Goal: Communication & Community: Answer question/provide support

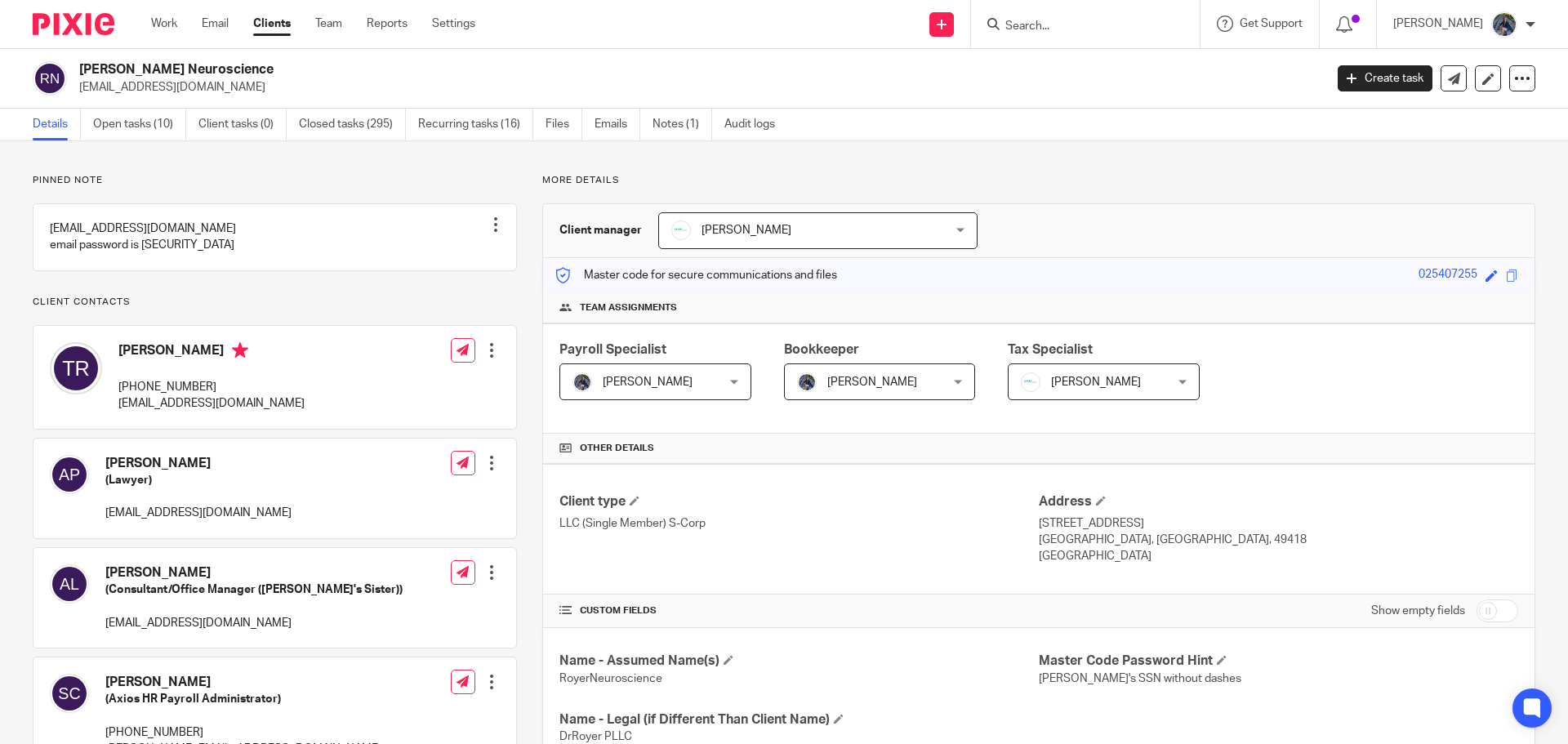
scroll to position [653, 0]
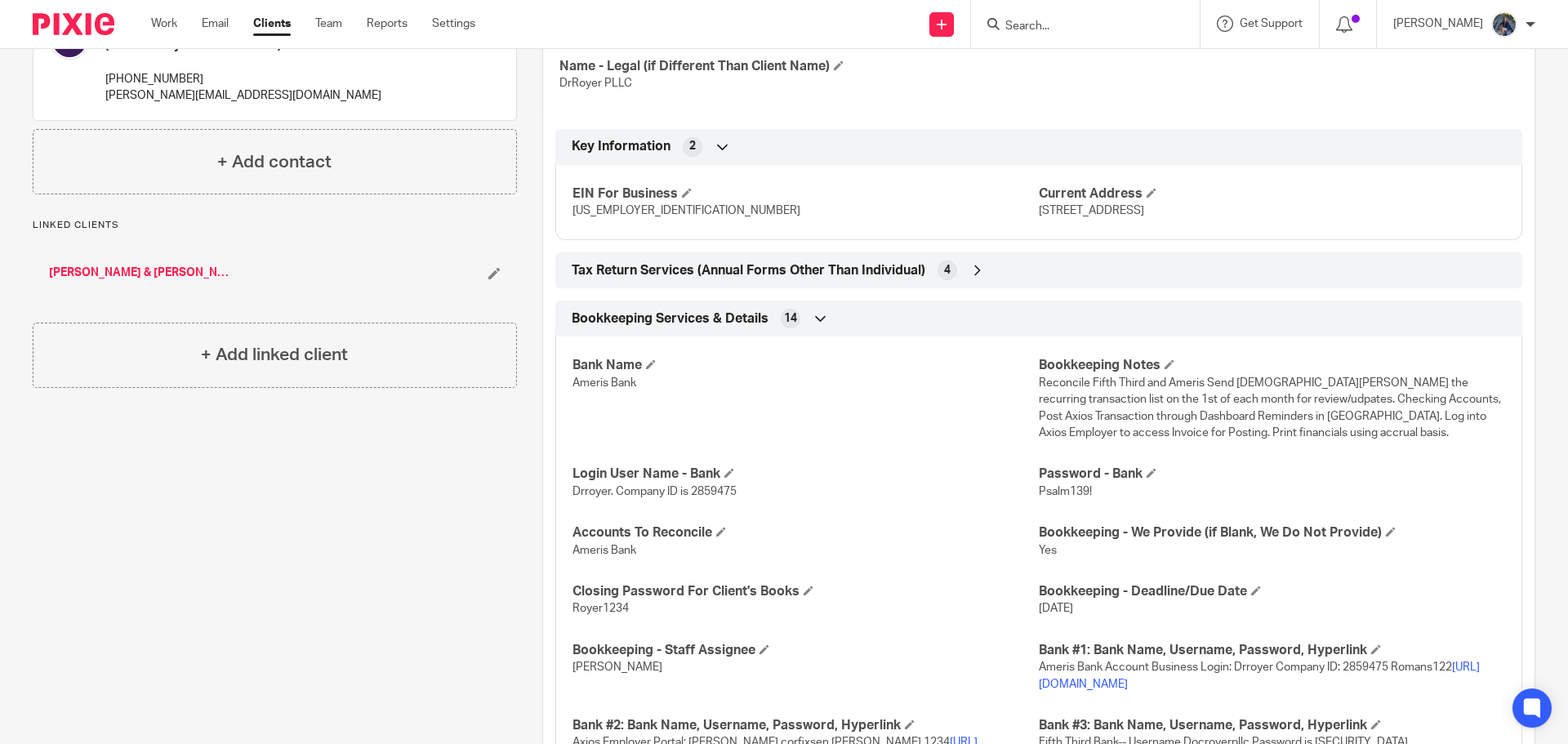
click at [1087, 32] on input "Search" at bounding box center [1076, 27] width 147 height 15
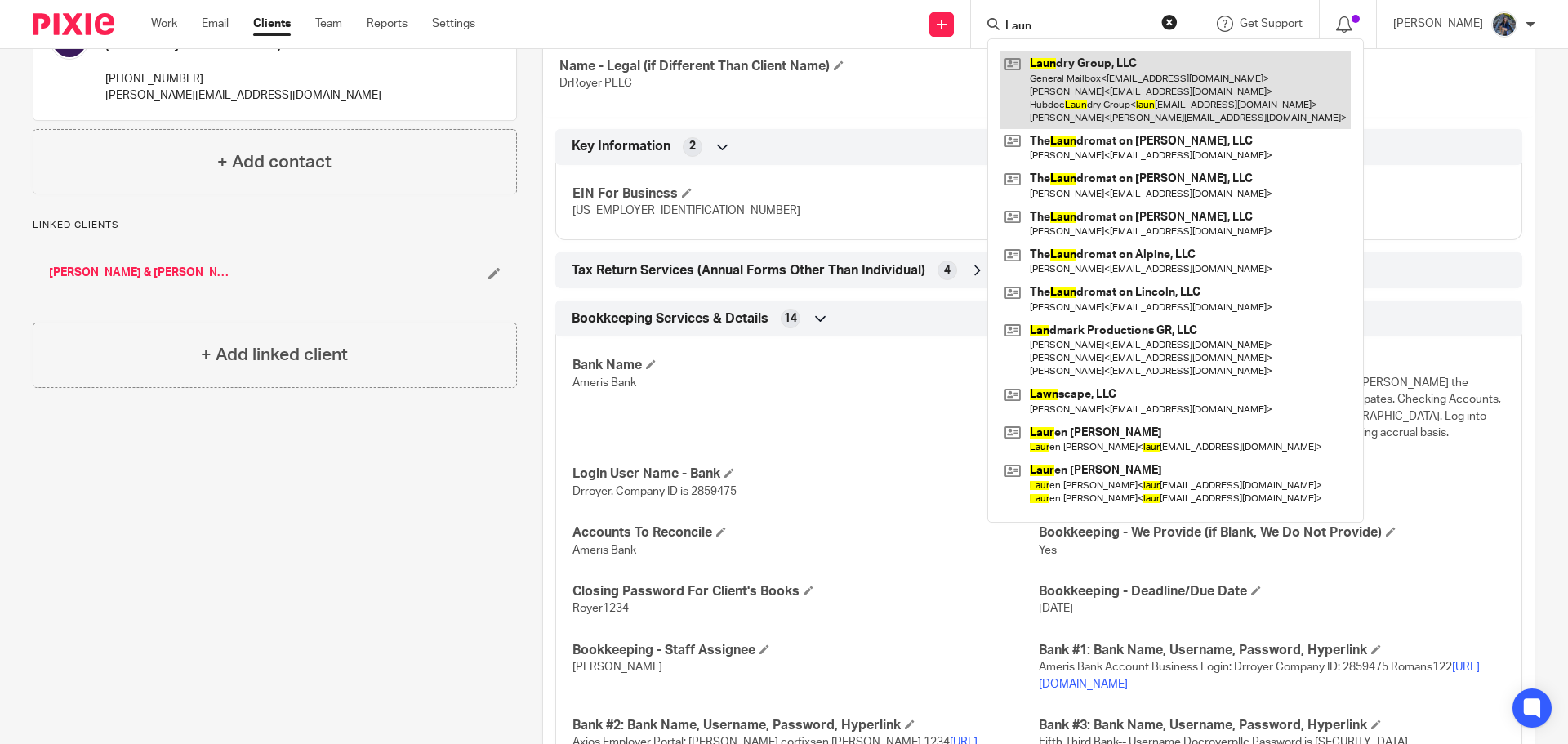
type input "Laun"
click at [1116, 84] on link at bounding box center [1175, 91] width 350 height 78
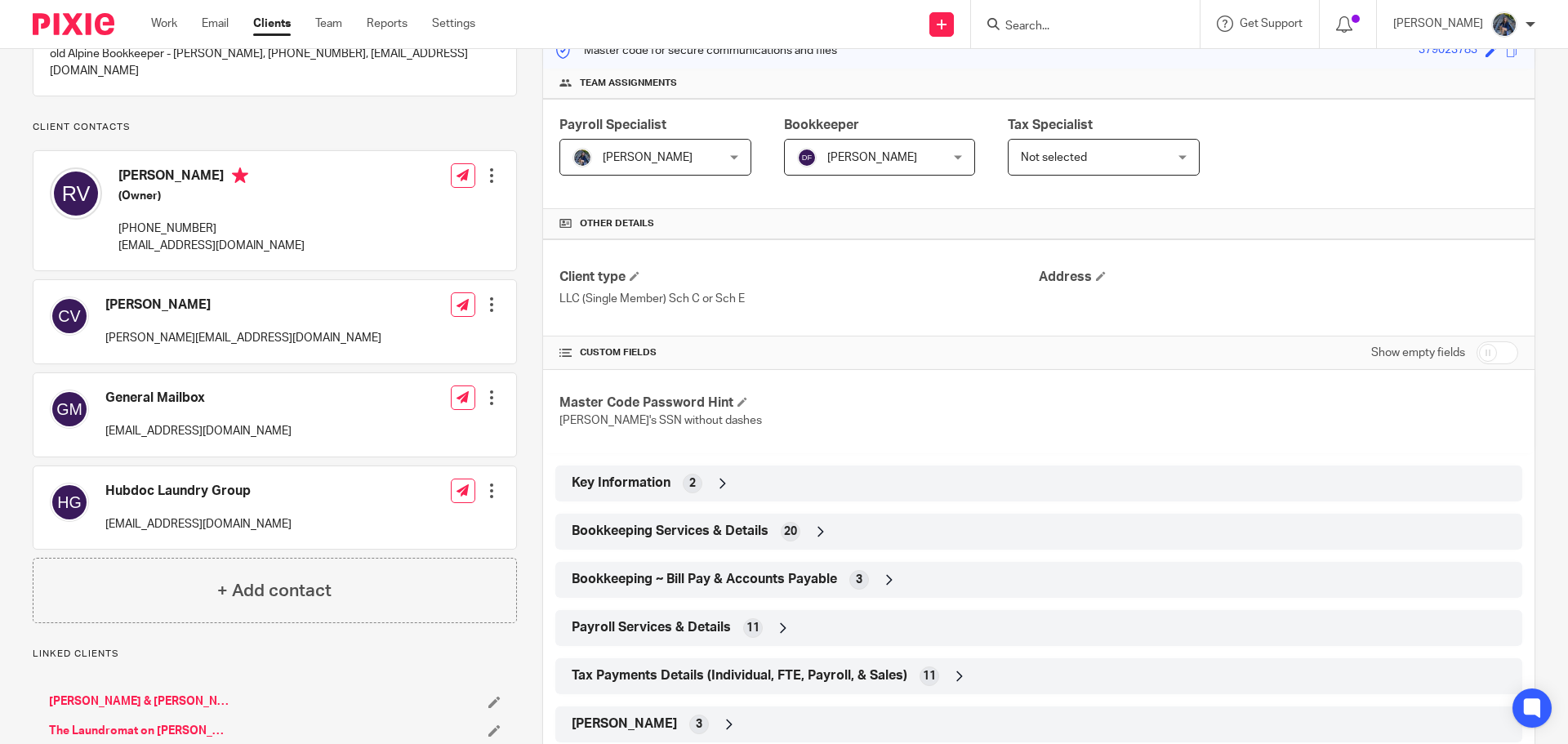
scroll to position [245, 0]
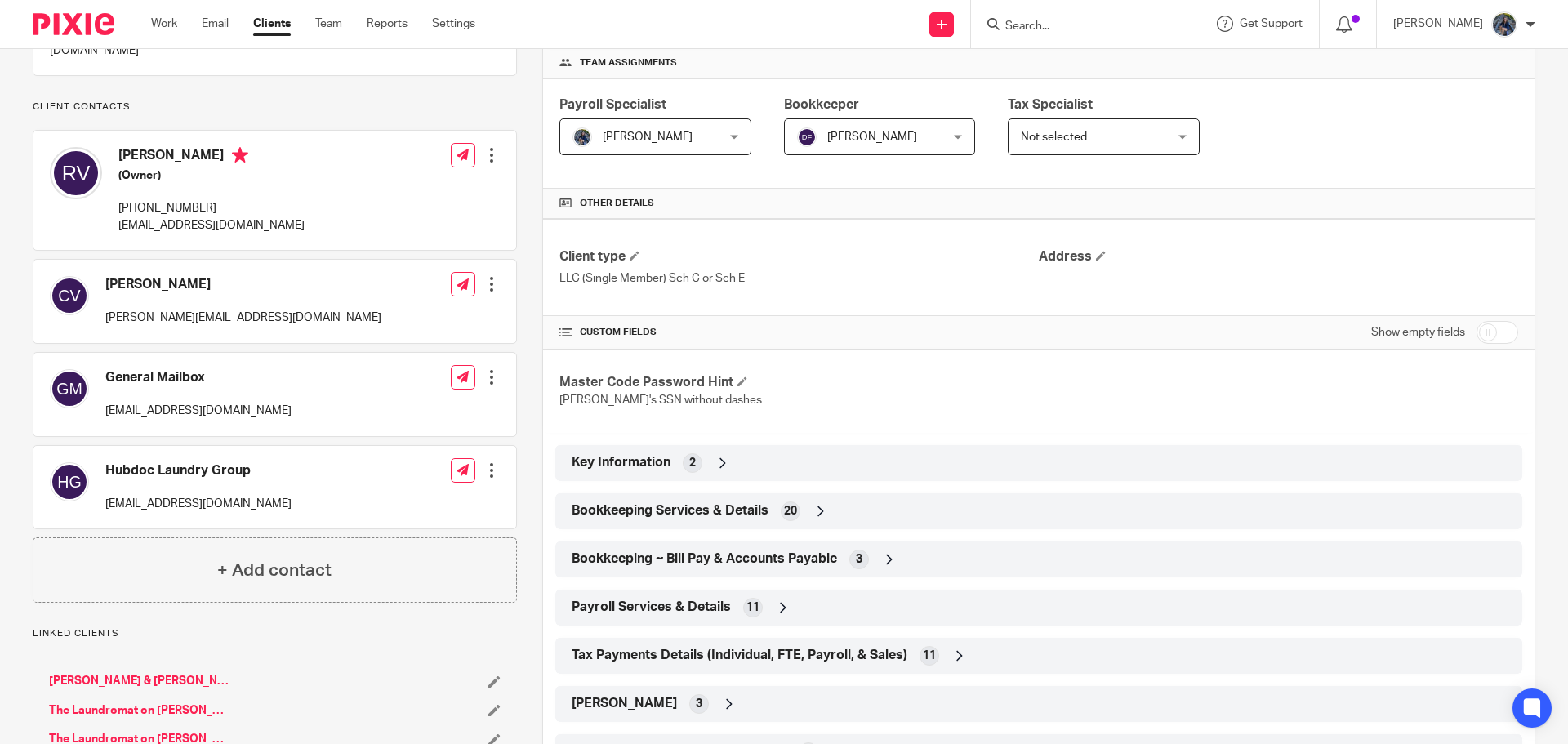
click at [751, 609] on span "11" at bounding box center [752, 607] width 13 height 16
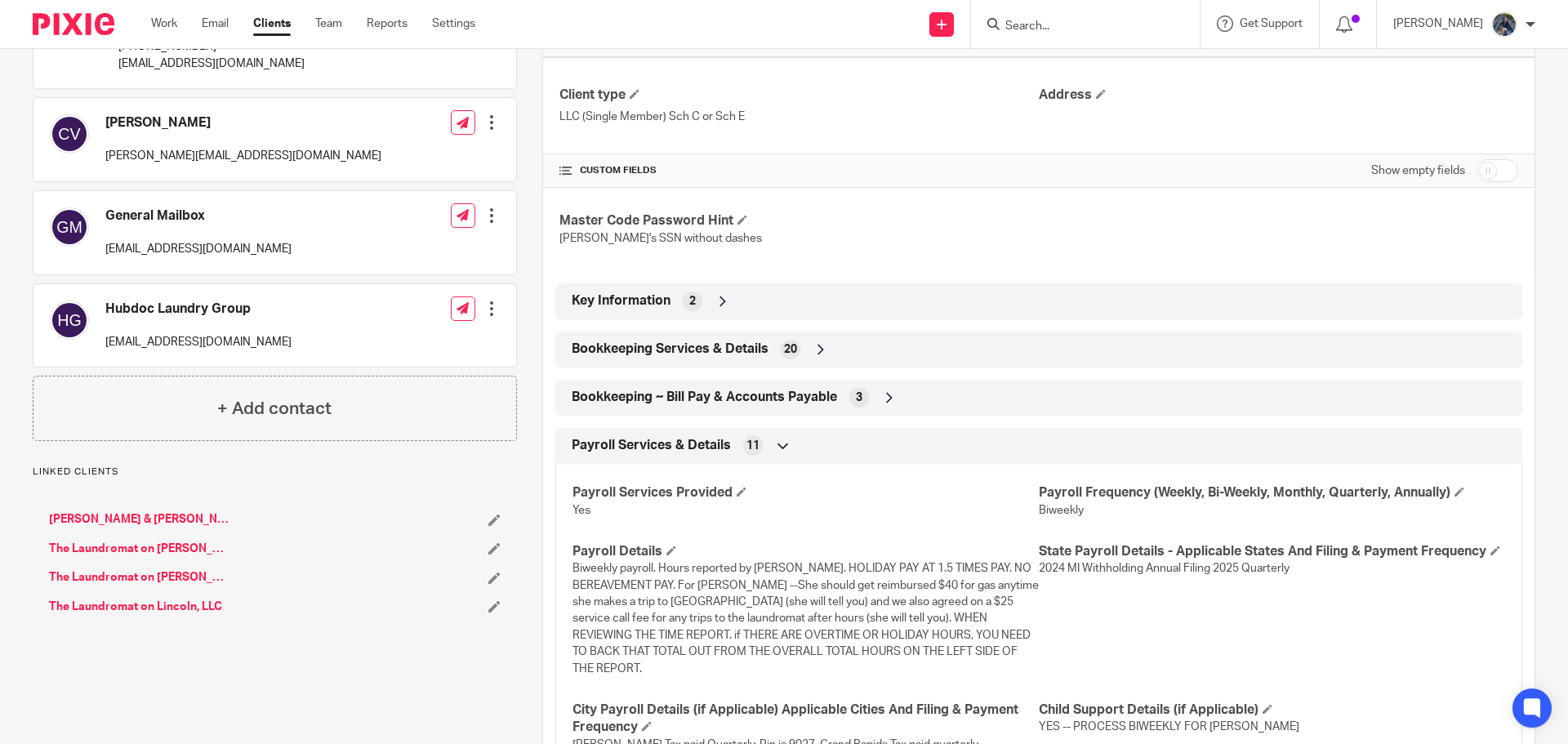
scroll to position [408, 0]
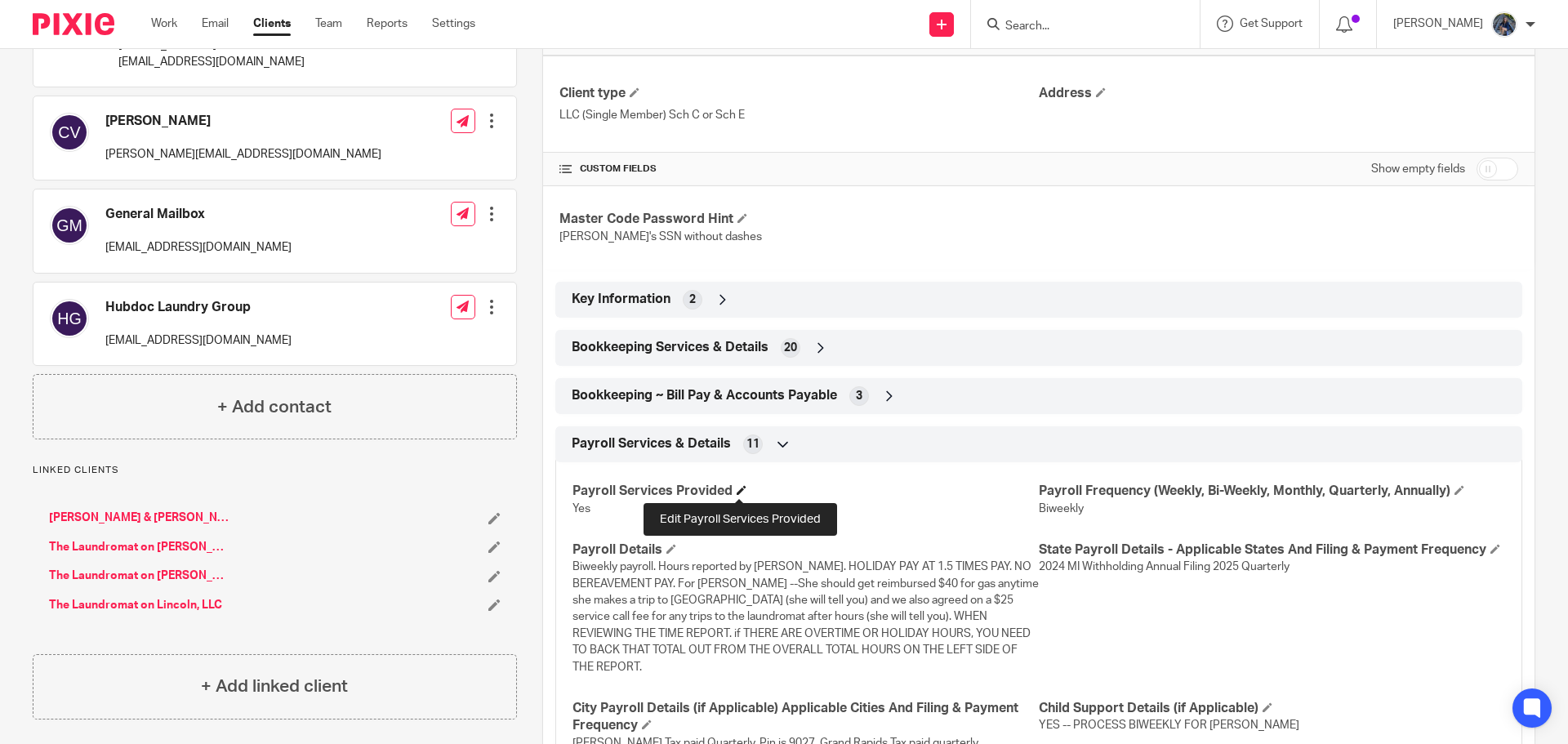
click at [737, 491] on span at bounding box center [742, 490] width 10 height 10
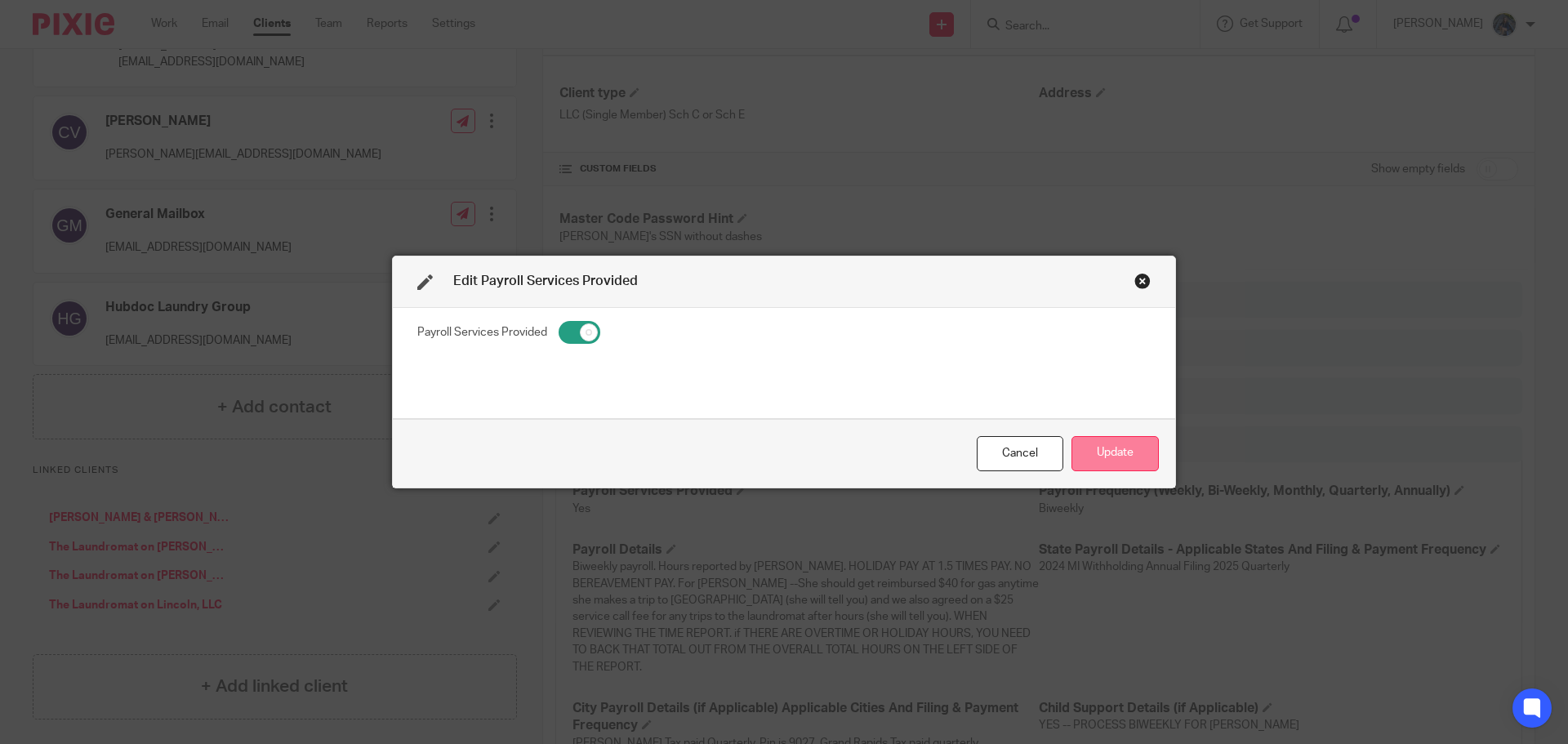
click at [1128, 461] on button "Update" at bounding box center [1115, 453] width 88 height 35
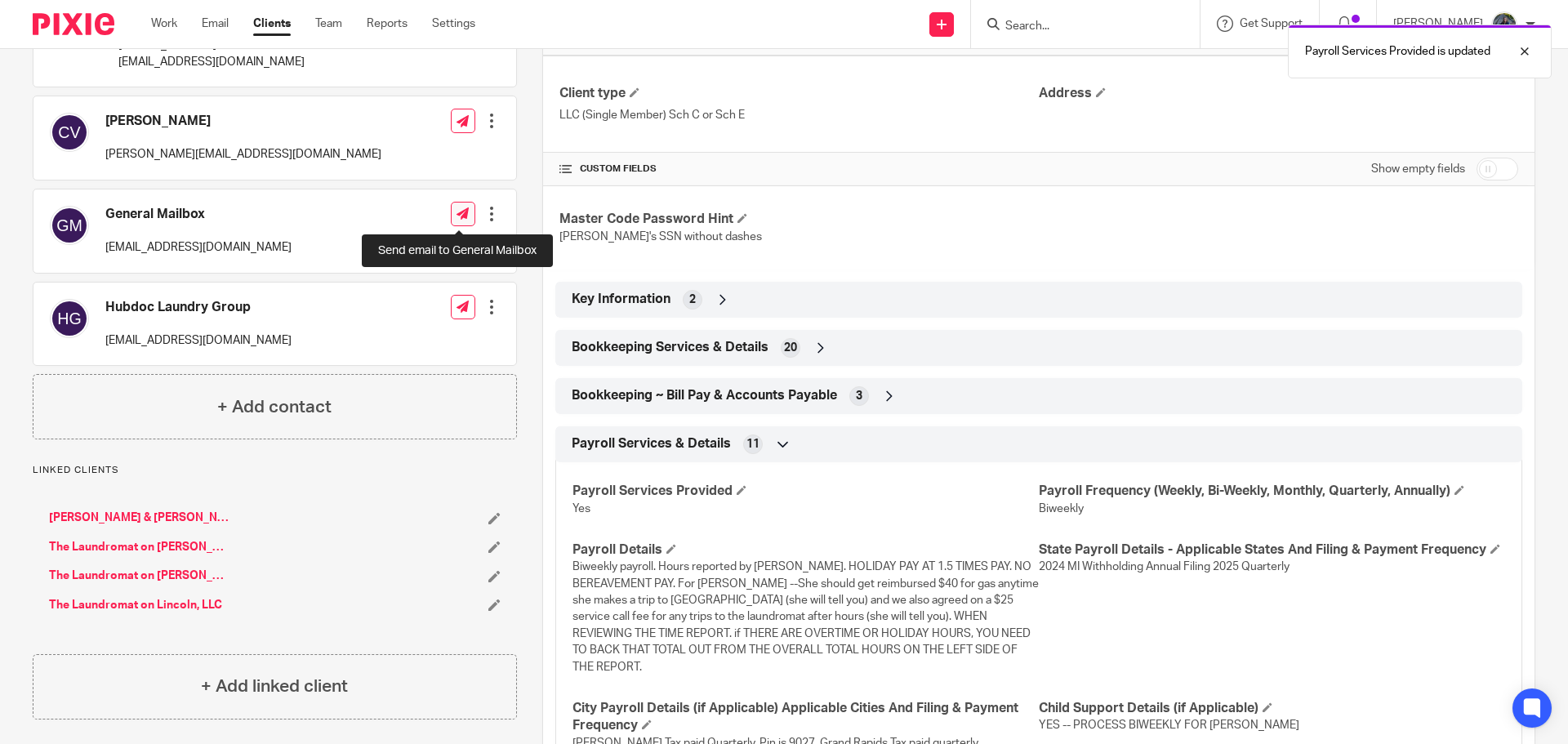
click at [457, 211] on icon at bounding box center [463, 213] width 12 height 12
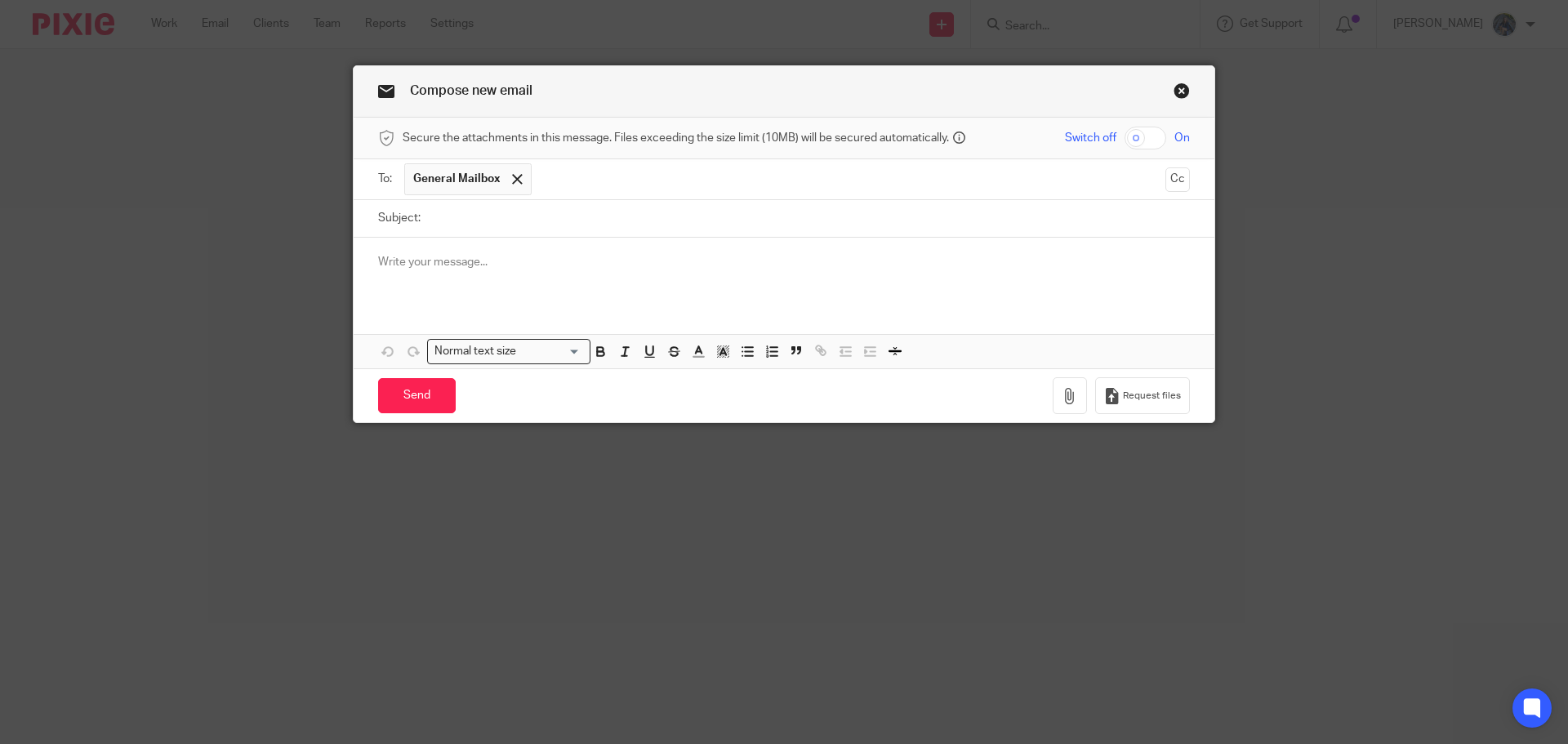
click at [1174, 91] on link "Close this dialog window" at bounding box center [1182, 94] width 16 height 22
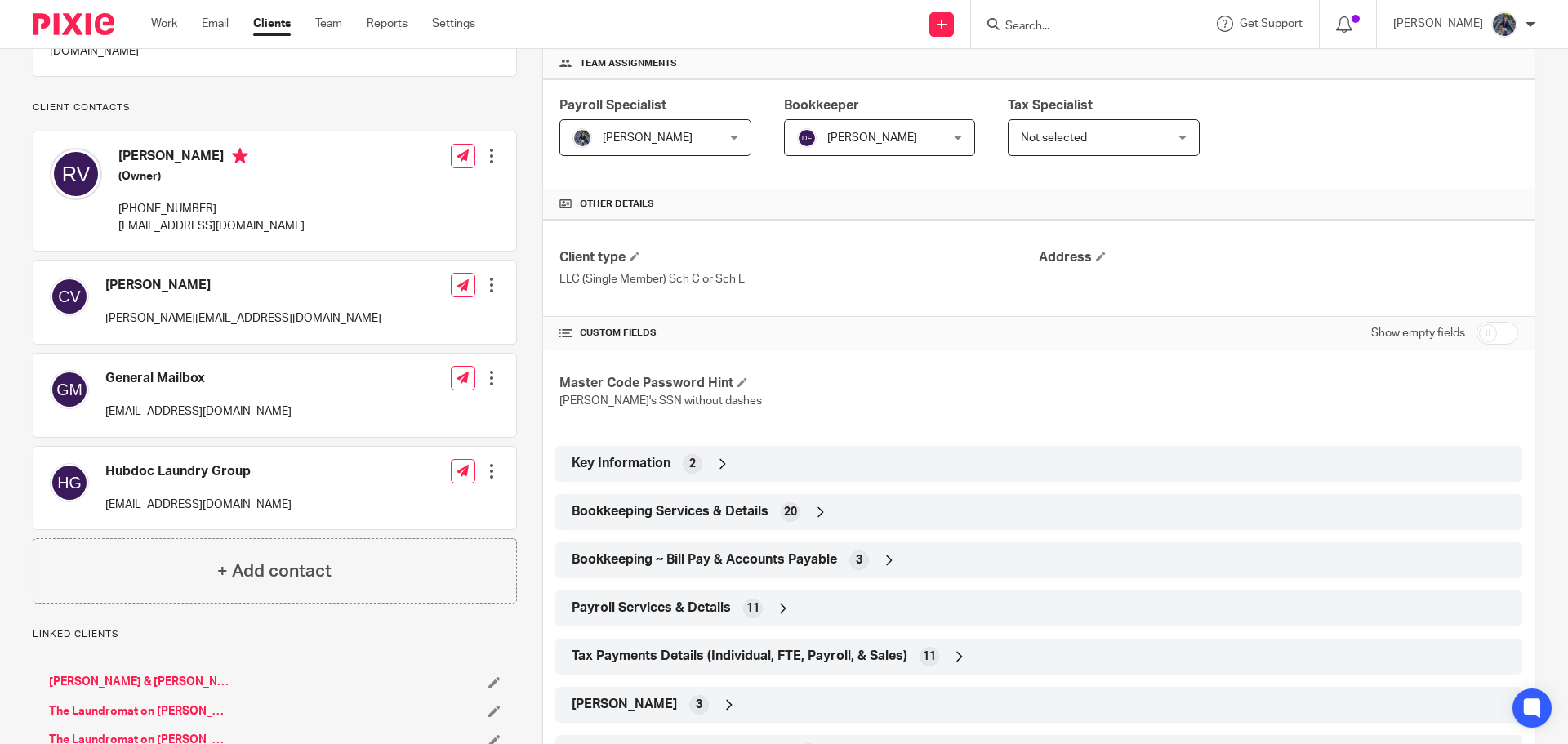
scroll to position [245, 0]
click at [491, 370] on div at bounding box center [492, 377] width 16 height 16
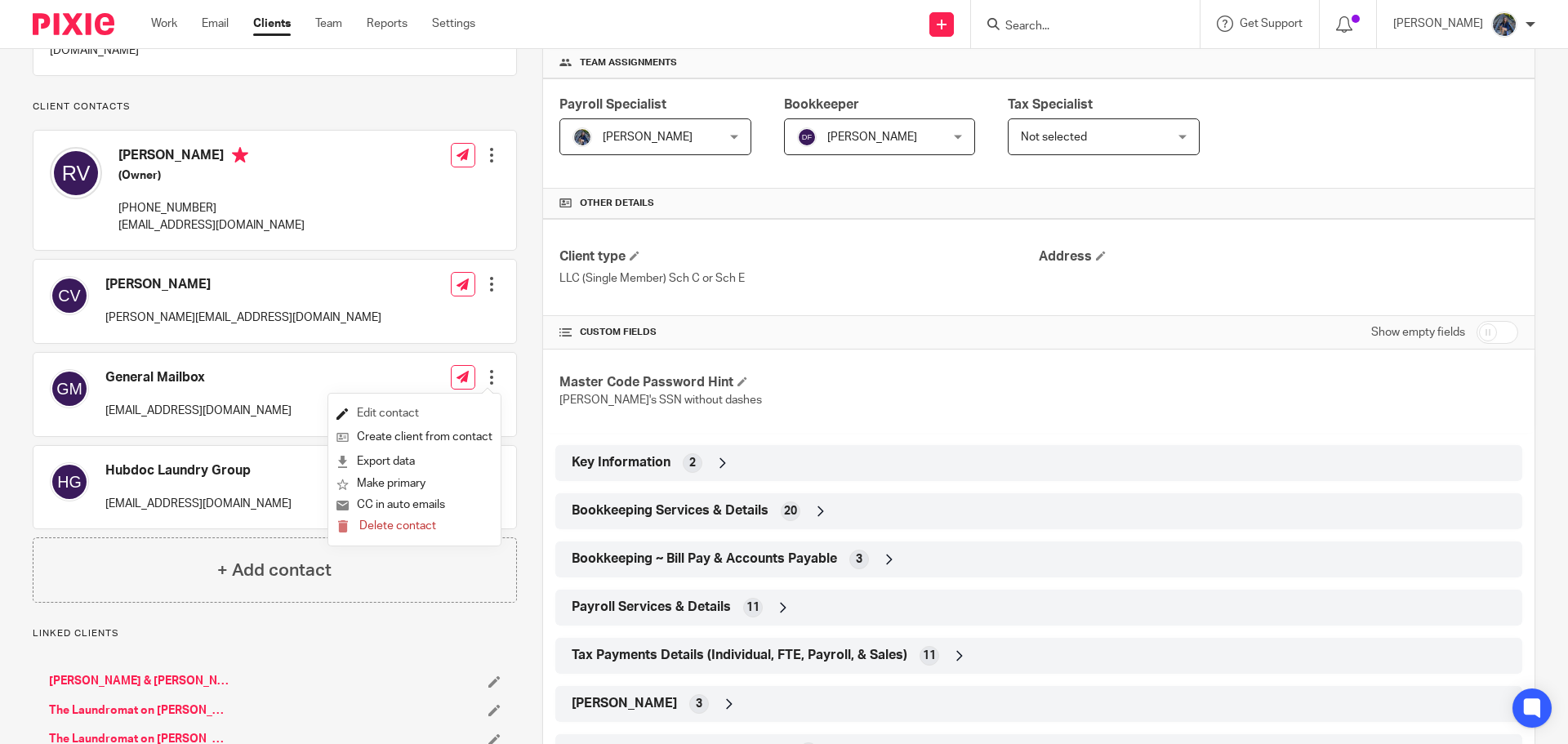
click at [437, 418] on link "Edit contact" at bounding box center [414, 414] width 156 height 24
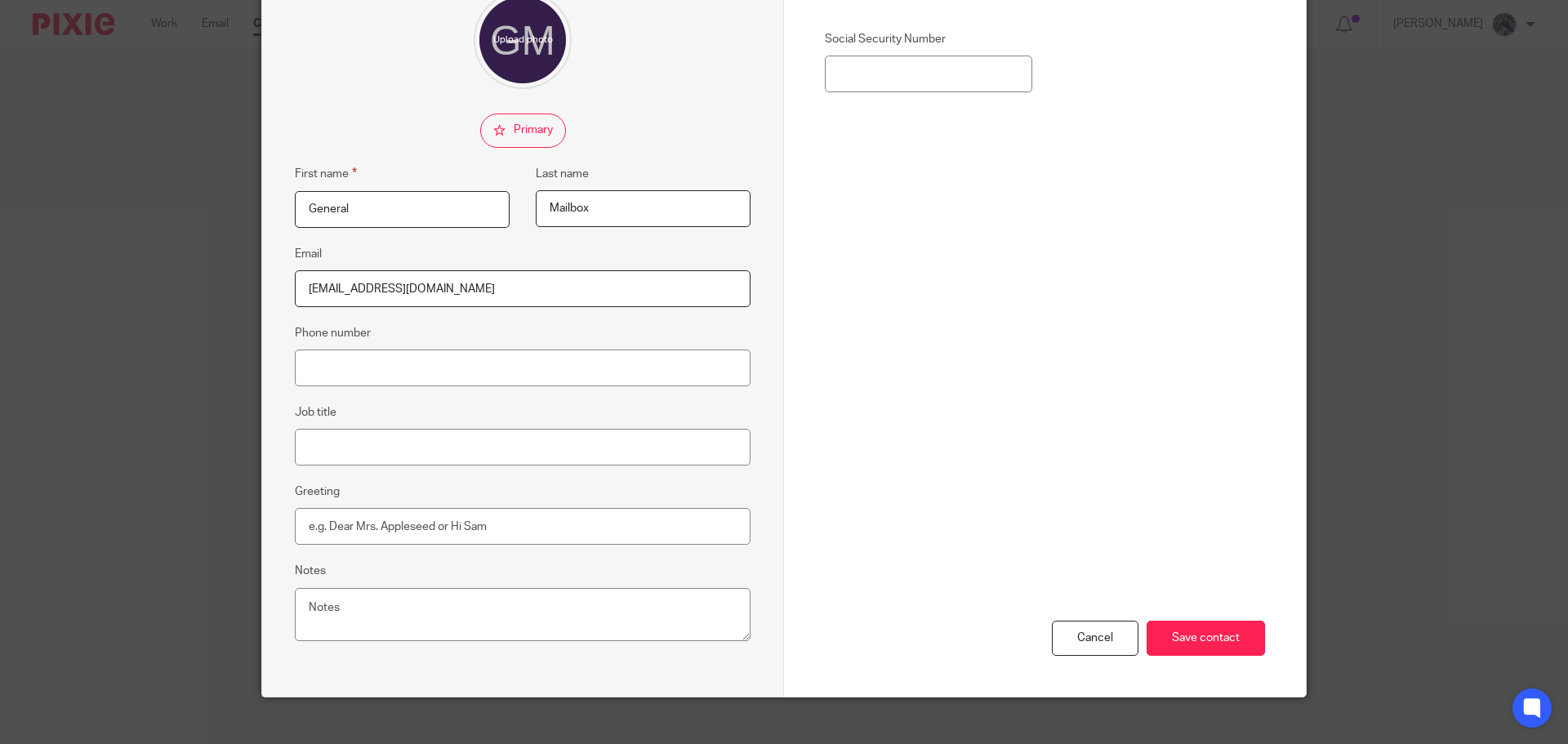
scroll to position [164, 0]
click at [456, 291] on input "[EMAIL_ADDRESS][DOMAIN_NAME]" at bounding box center [523, 287] width 456 height 37
click at [340, 609] on textarea "Notes" at bounding box center [523, 614] width 456 height 54
type textarea "Multiple people have access - do not use for sensitive information or payroll"
click at [1181, 639] on input "Save contact" at bounding box center [1206, 637] width 119 height 35
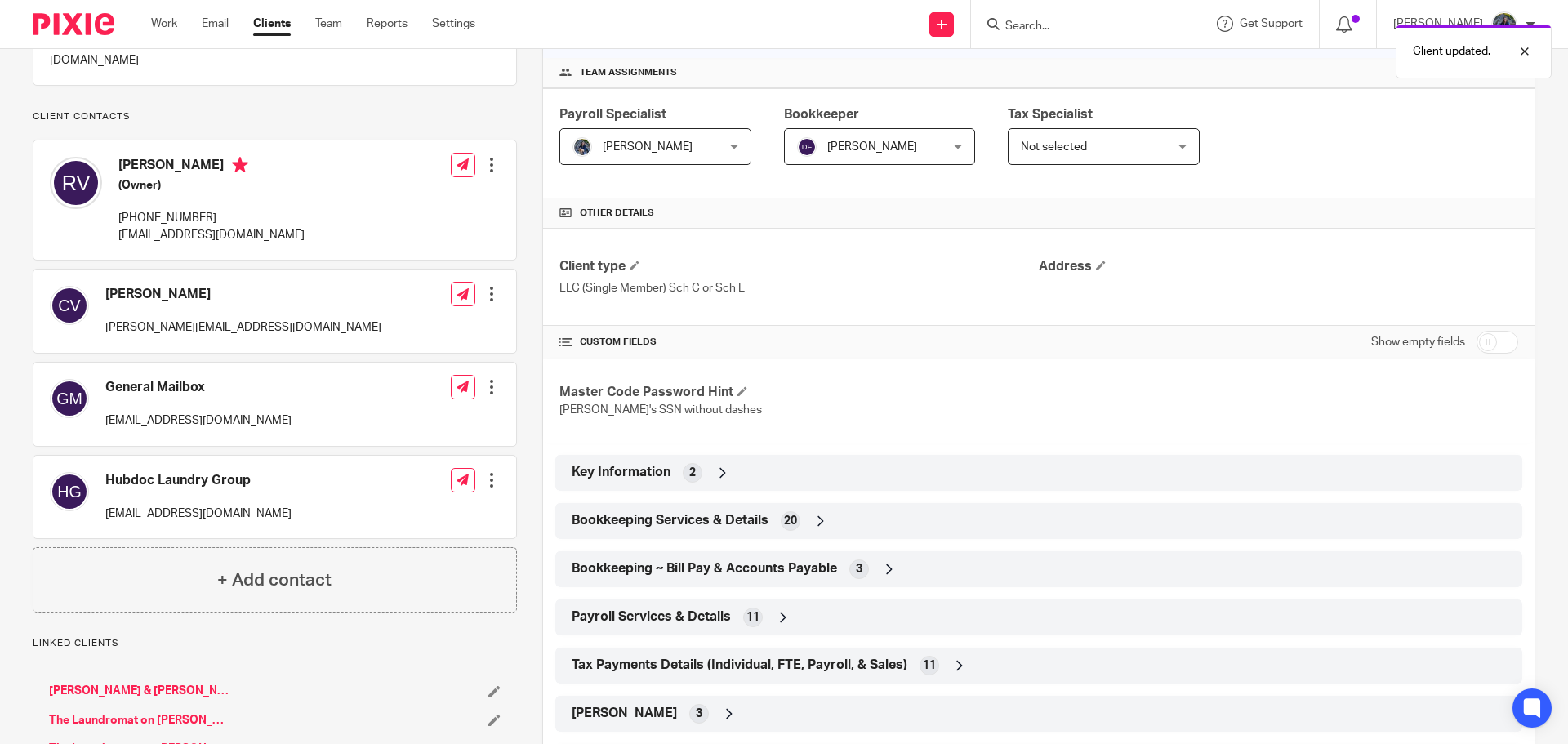
scroll to position [245, 0]
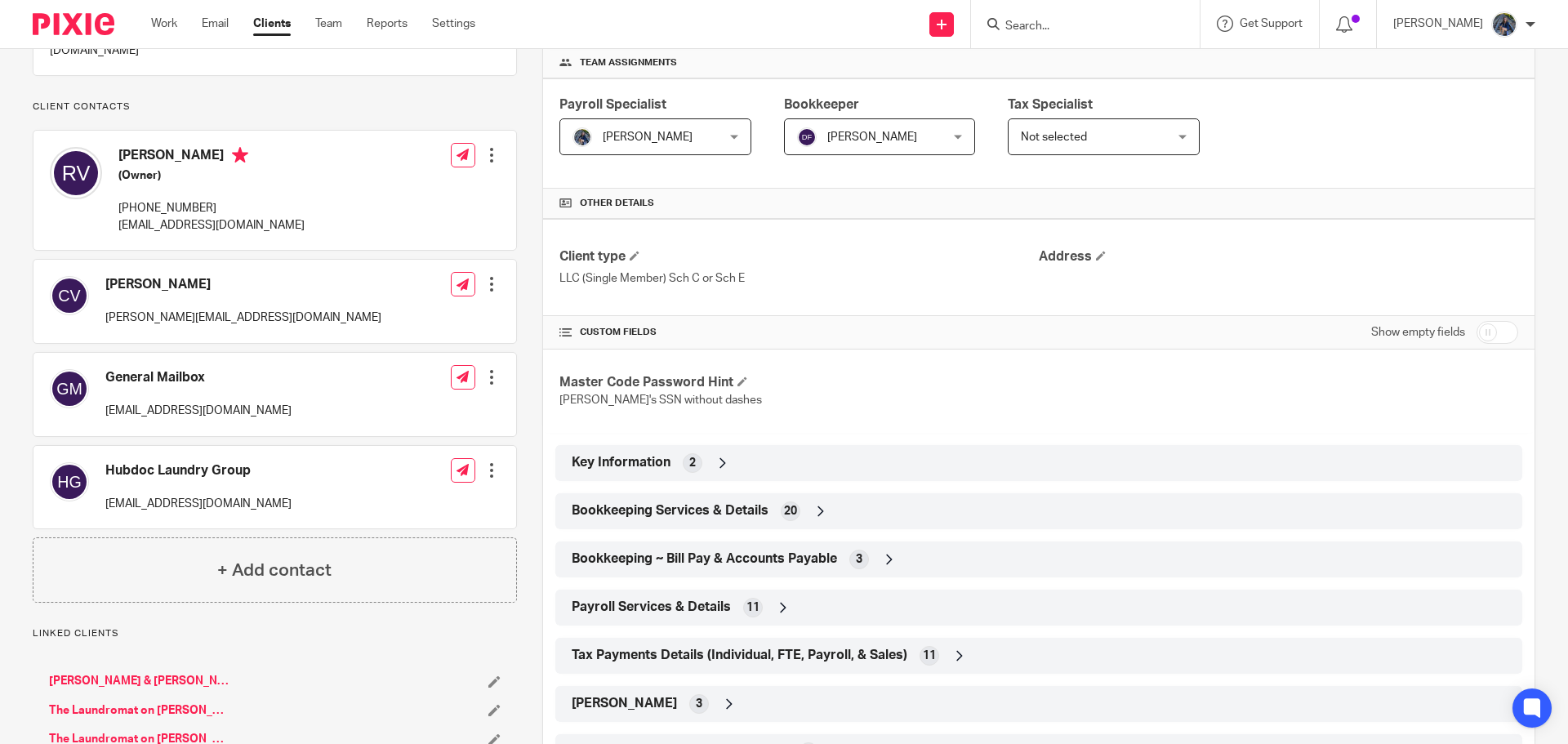
click at [484, 372] on div at bounding box center [492, 377] width 16 height 16
click at [435, 414] on link "Edit contact" at bounding box center [414, 414] width 156 height 24
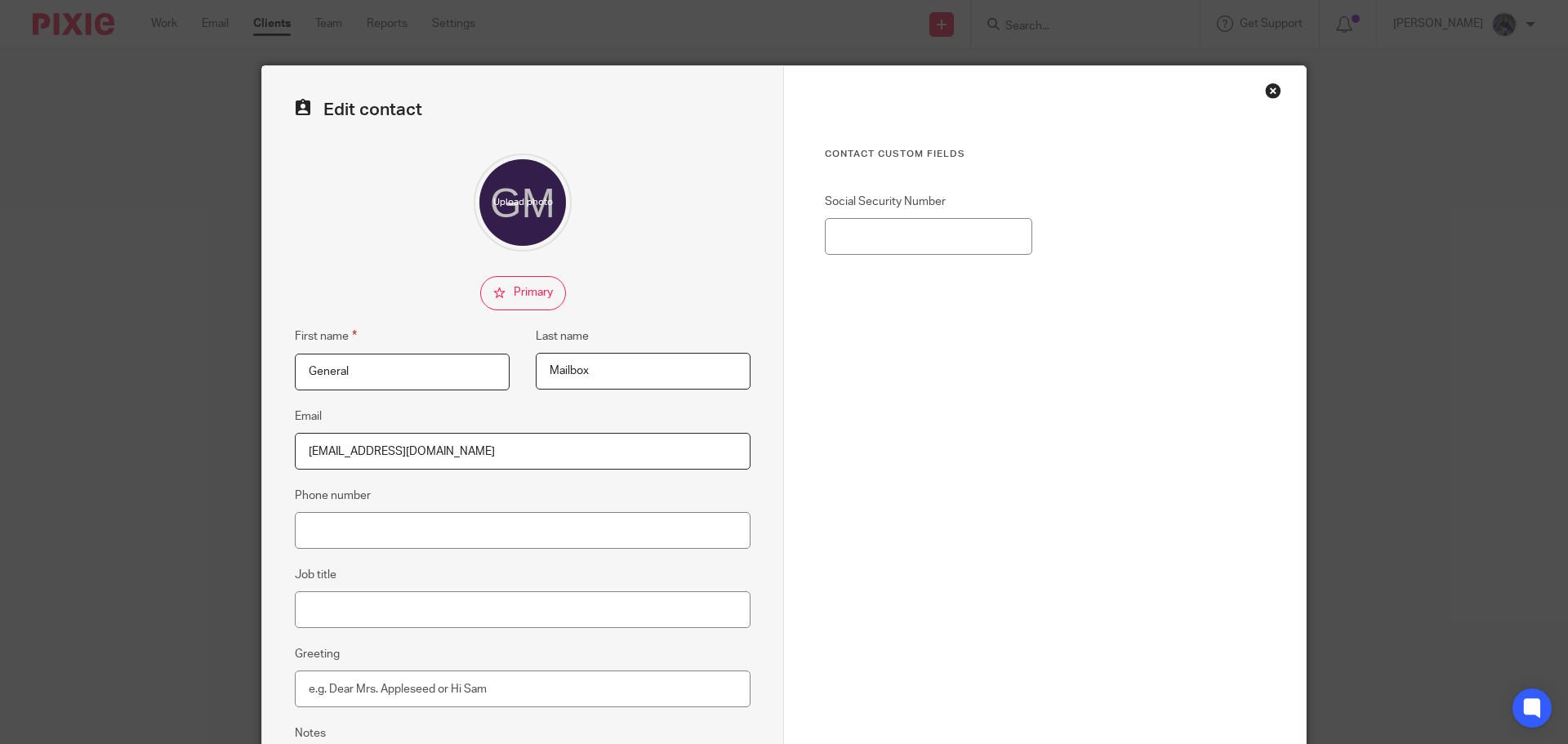
click at [376, 379] on input "General" at bounding box center [402, 372] width 214 height 37
type input "General Mailbox"
drag, startPoint x: 588, startPoint y: 367, endPoint x: 480, endPoint y: 362, distance: 108.1
click at [480, 362] on div "First name General Mailbox Last name Mailbox" at bounding box center [510, 367] width 481 height 80
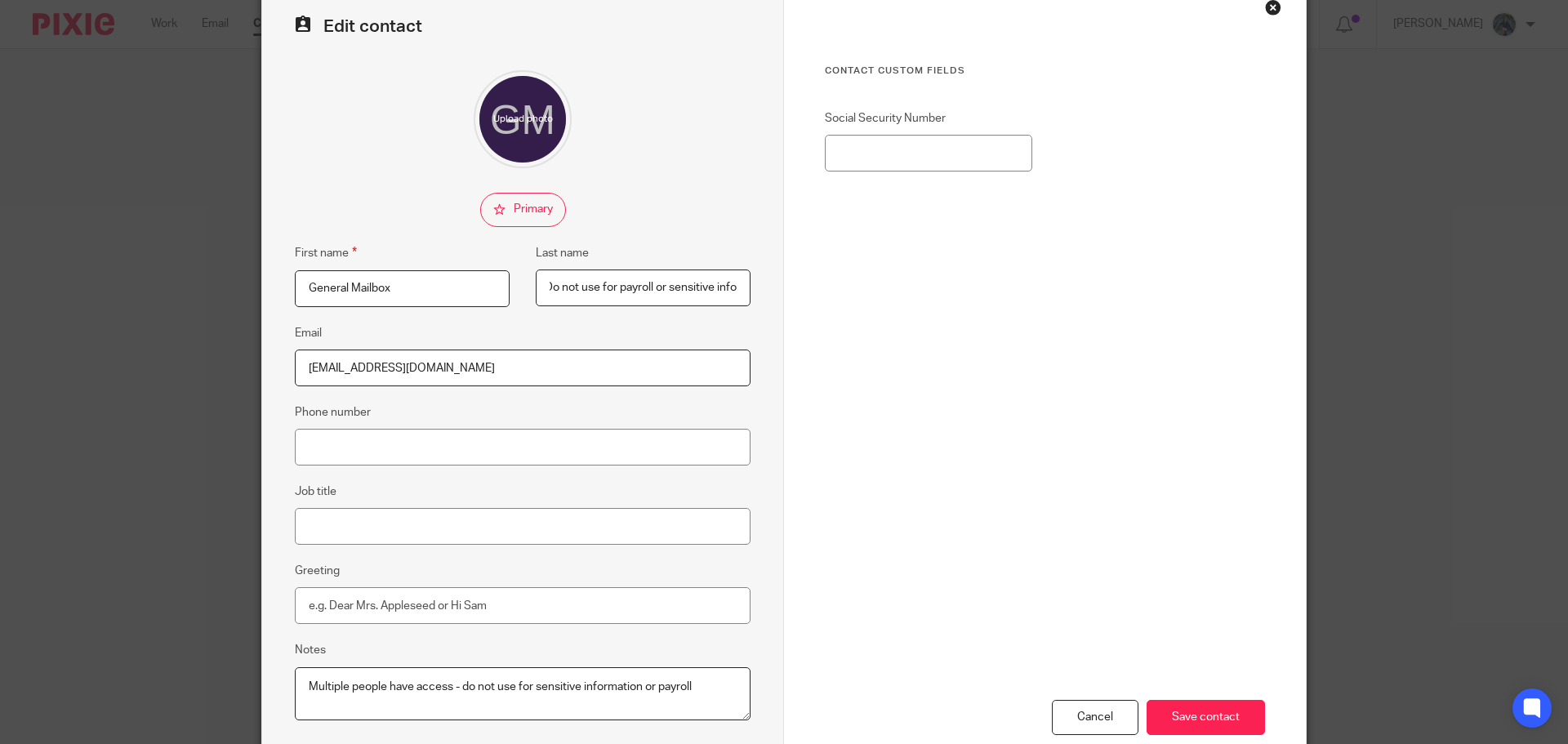
scroll to position [182, 0]
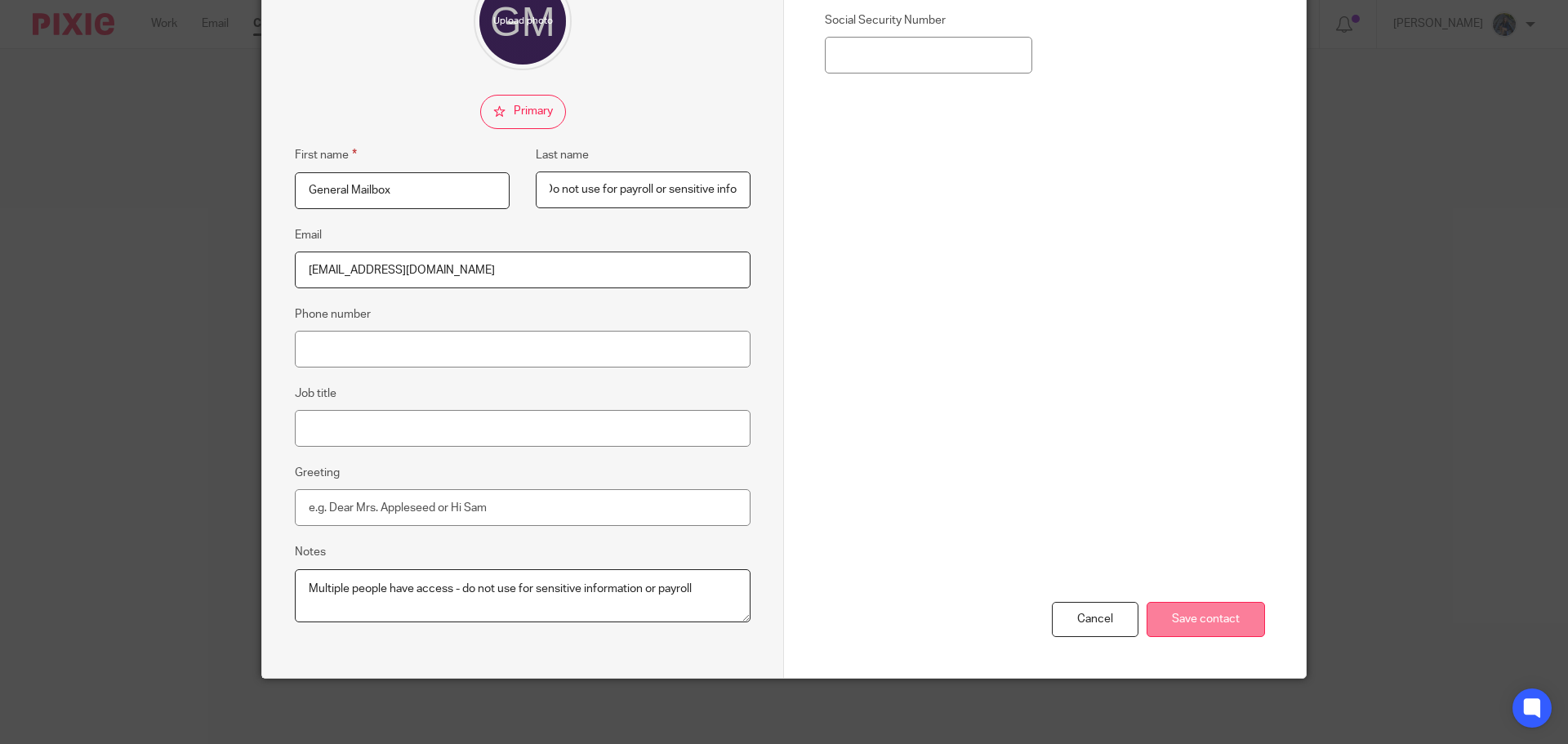
type input "Do not use for payroll or sensitive info"
click at [1190, 618] on input "Save contact" at bounding box center [1206, 619] width 119 height 35
click at [1177, 622] on input "Save contact" at bounding box center [1206, 619] width 119 height 35
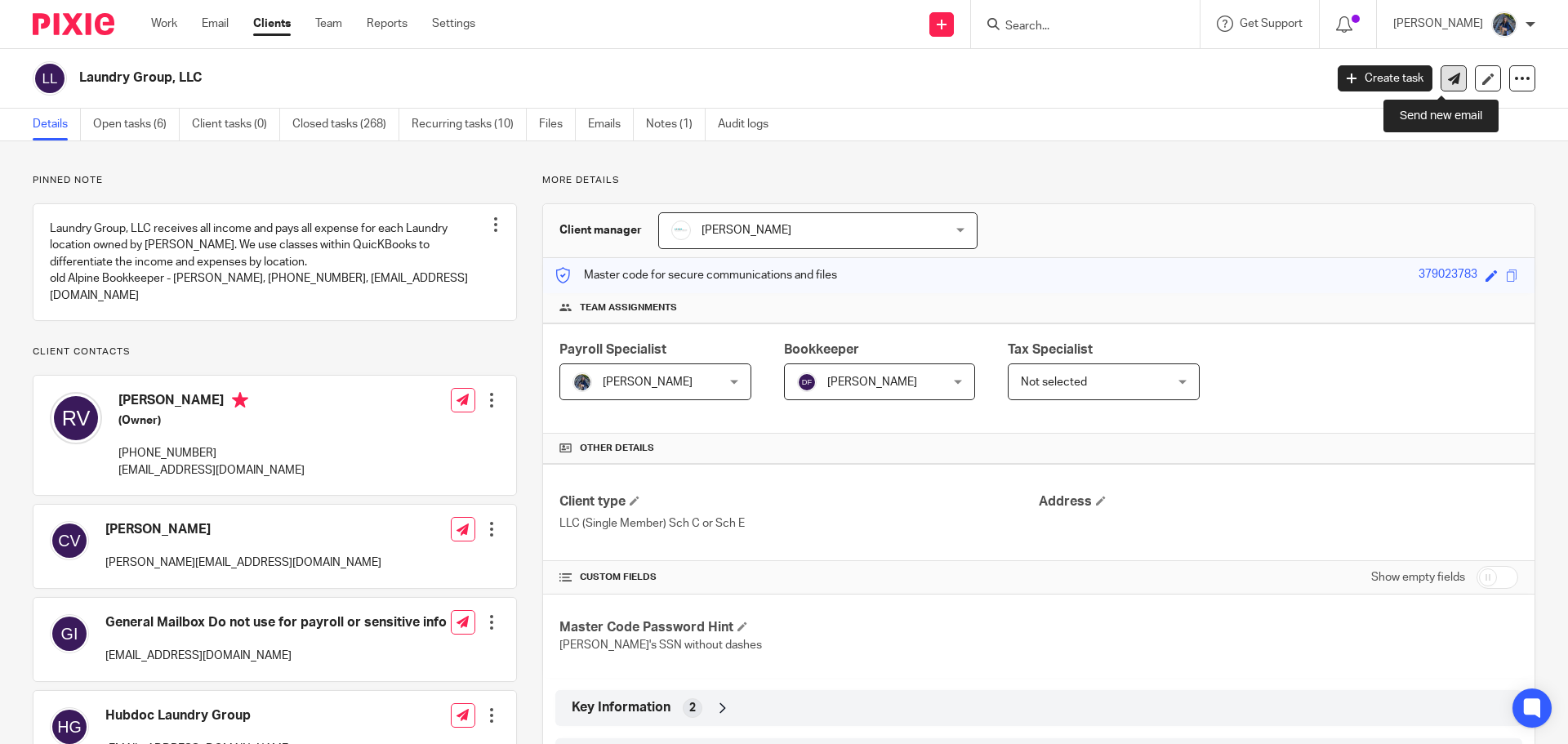
click at [1440, 73] on link at bounding box center [1453, 79] width 26 height 26
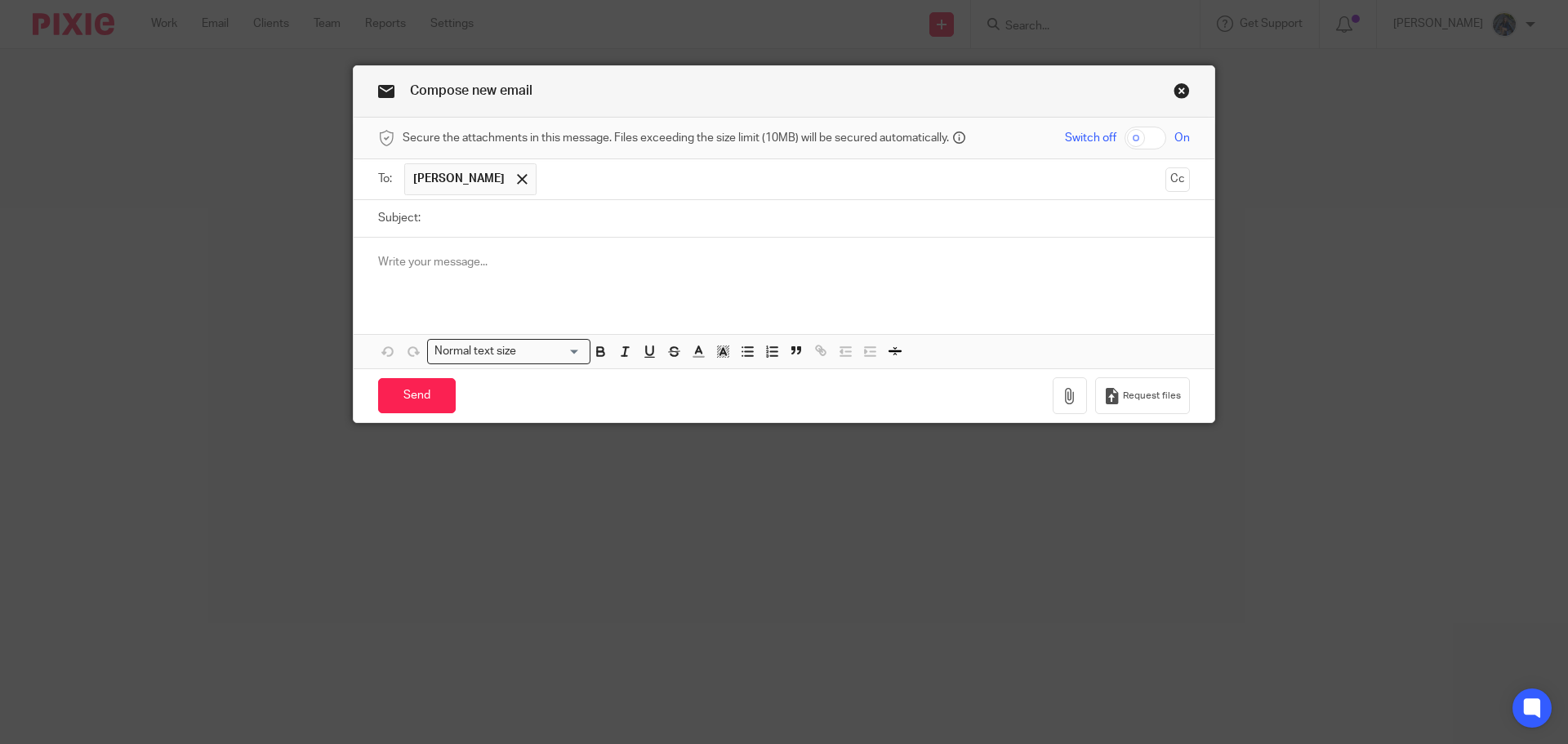
click at [545, 174] on input "text" at bounding box center [851, 180] width 613 height 32
click at [1175, 95] on link "Close this dialog window" at bounding box center [1182, 94] width 16 height 22
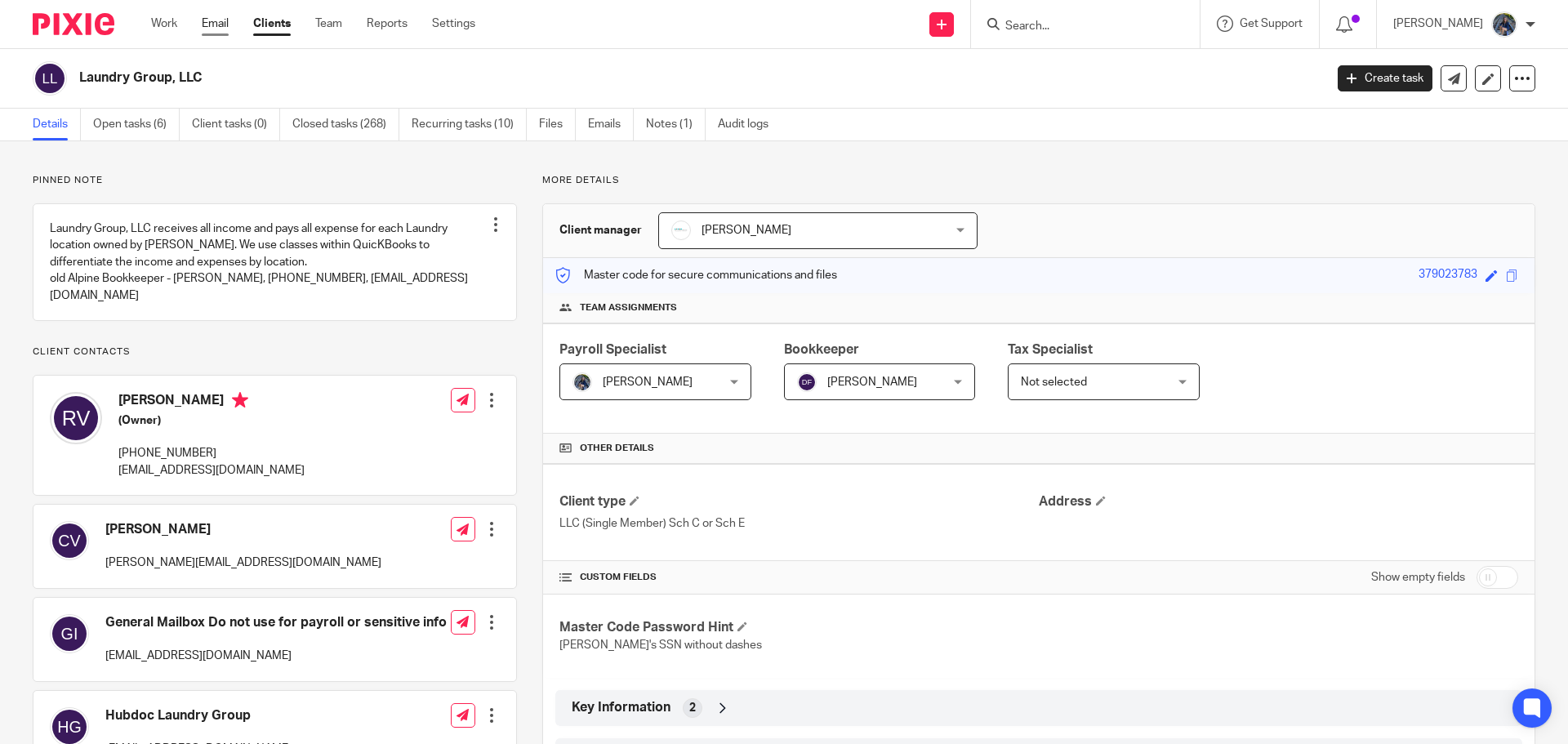
click at [216, 19] on link "Email" at bounding box center [214, 24] width 27 height 16
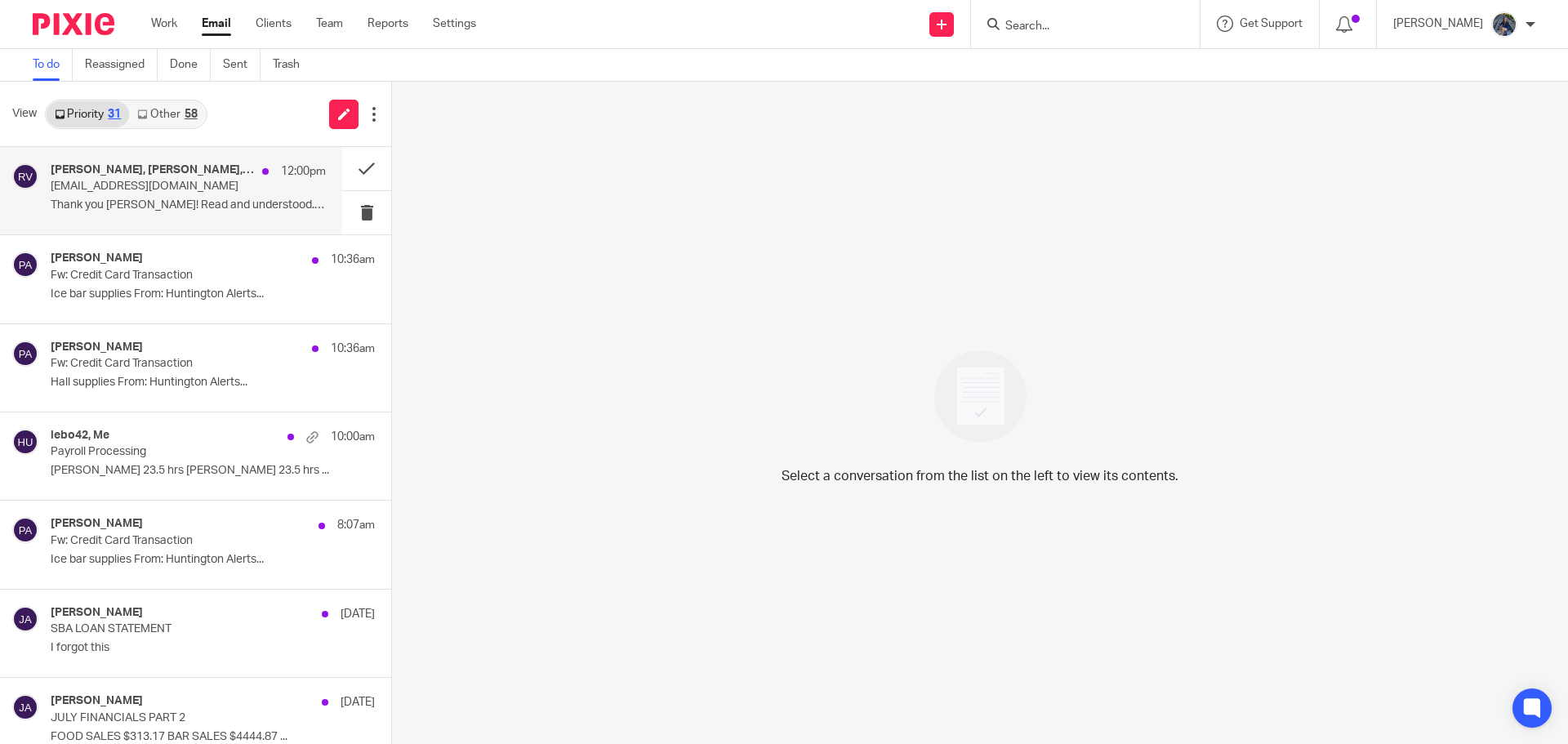
click at [179, 178] on div "[PERSON_NAME], [PERSON_NAME], [PERSON_NAME], Me 12:00pm" at bounding box center [189, 172] width 275 height 16
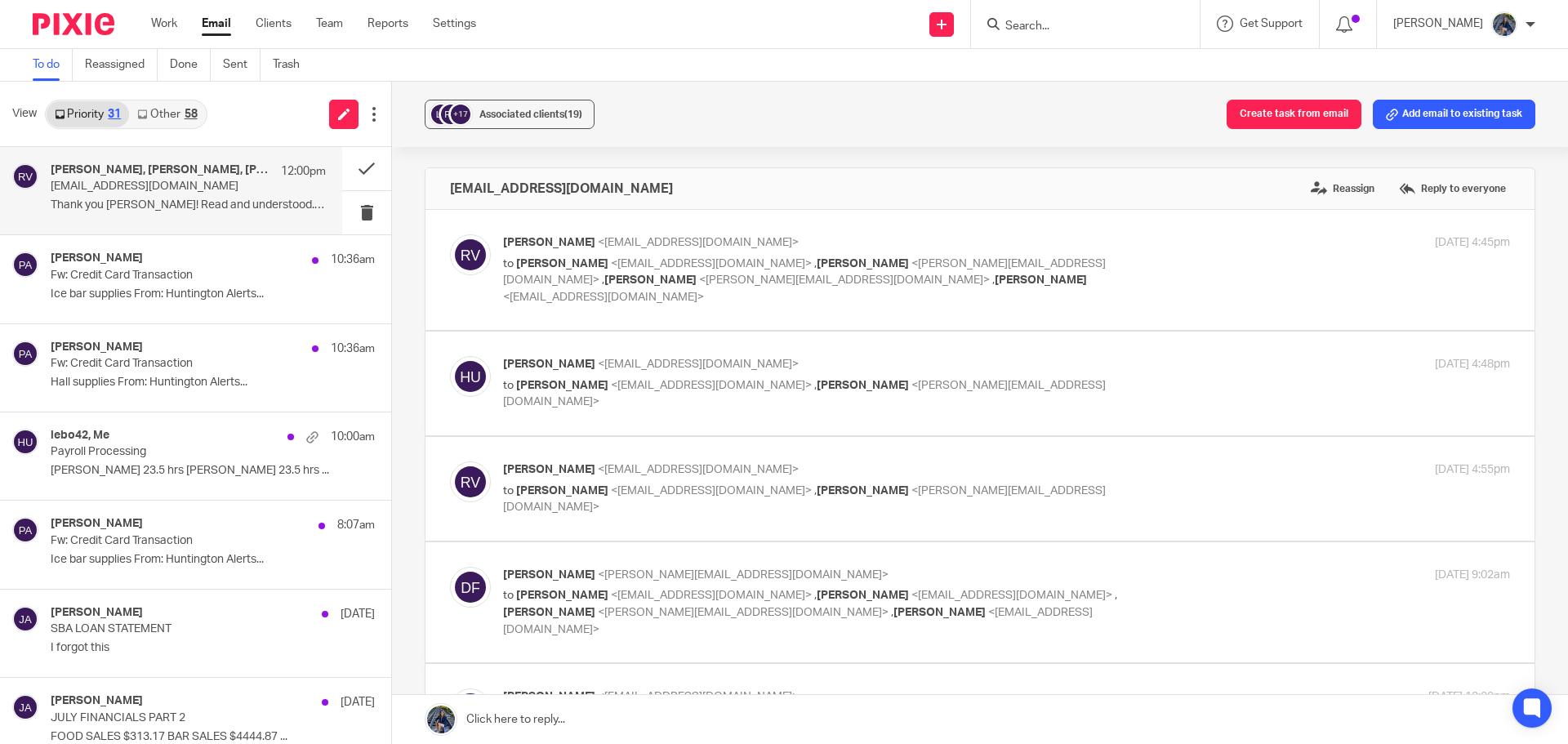
click at [611, 380] on span "<provisr@gmail.com>" at bounding box center [711, 385] width 200 height 11
checkbox input "true"
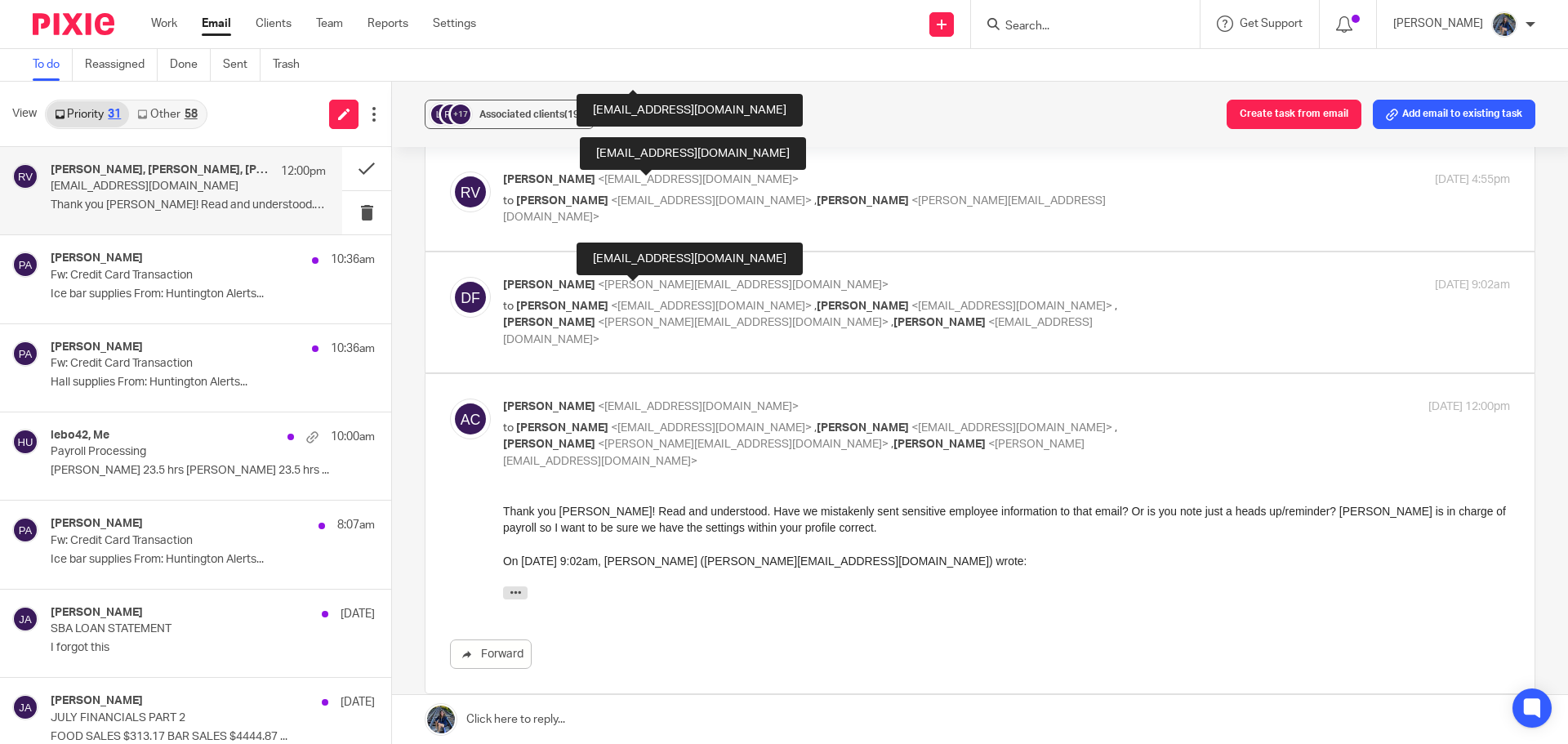
scroll to position [490, 0]
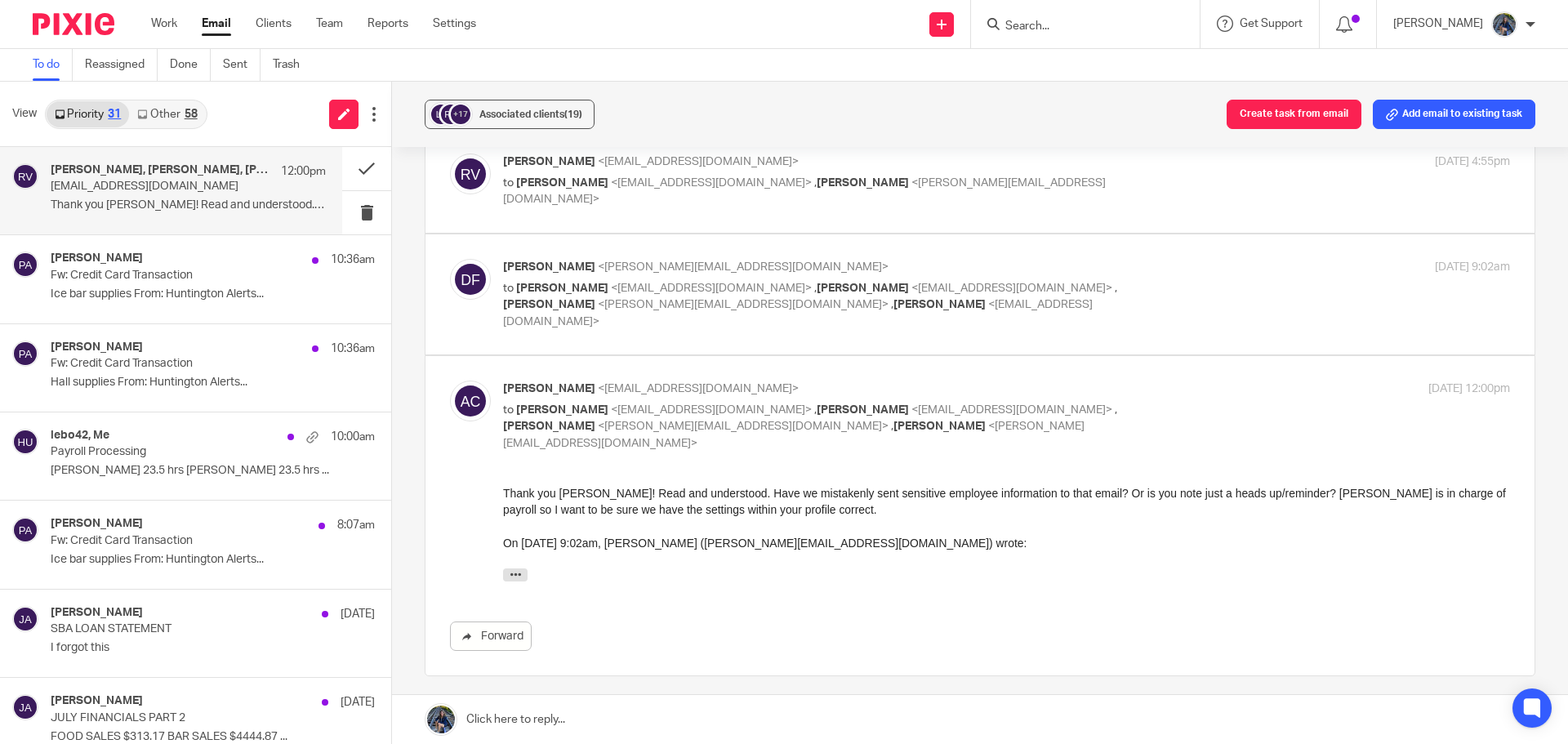
click at [521, 721] on link at bounding box center [980, 719] width 1176 height 49
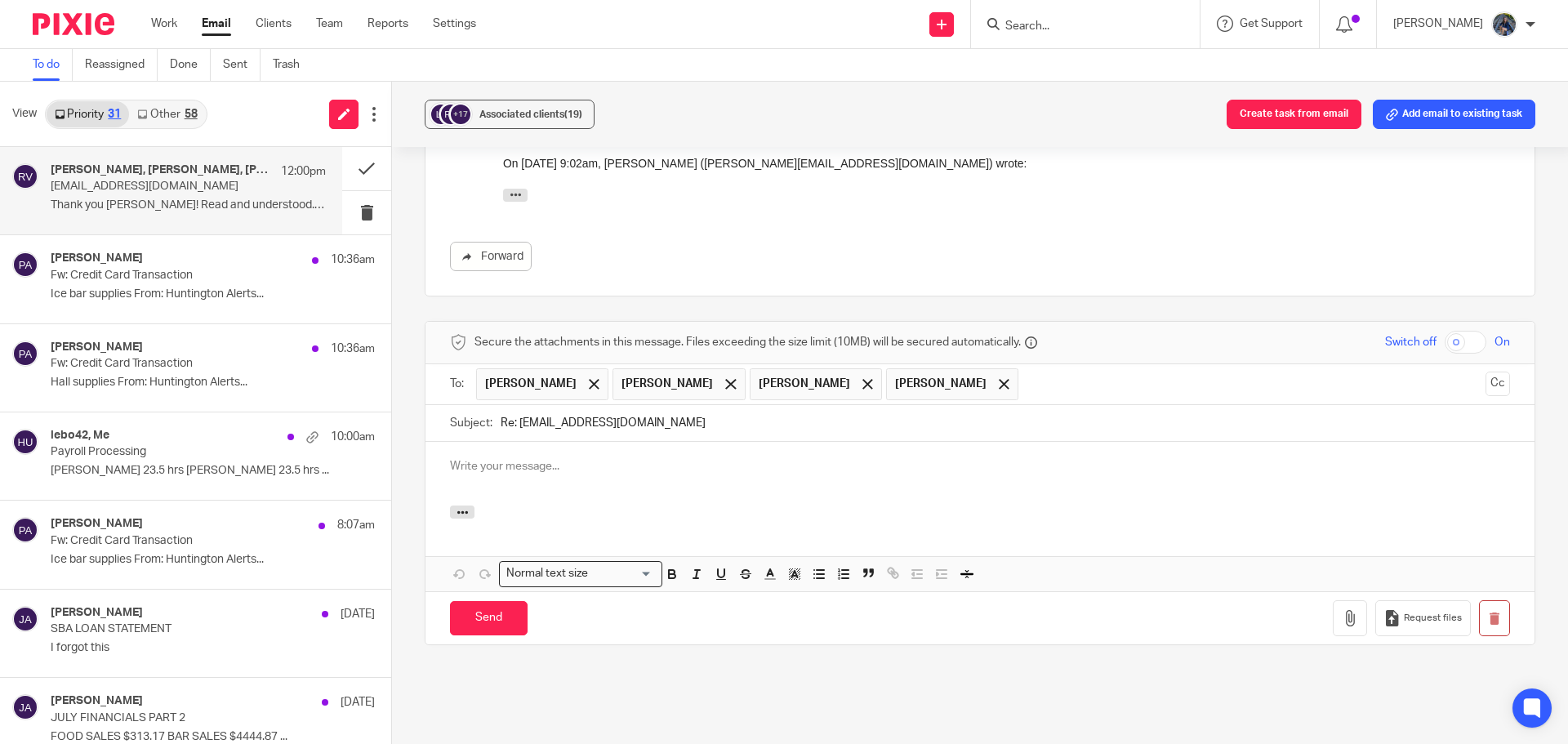
scroll to position [0, 0]
click at [588, 379] on span at bounding box center [593, 384] width 11 height 11
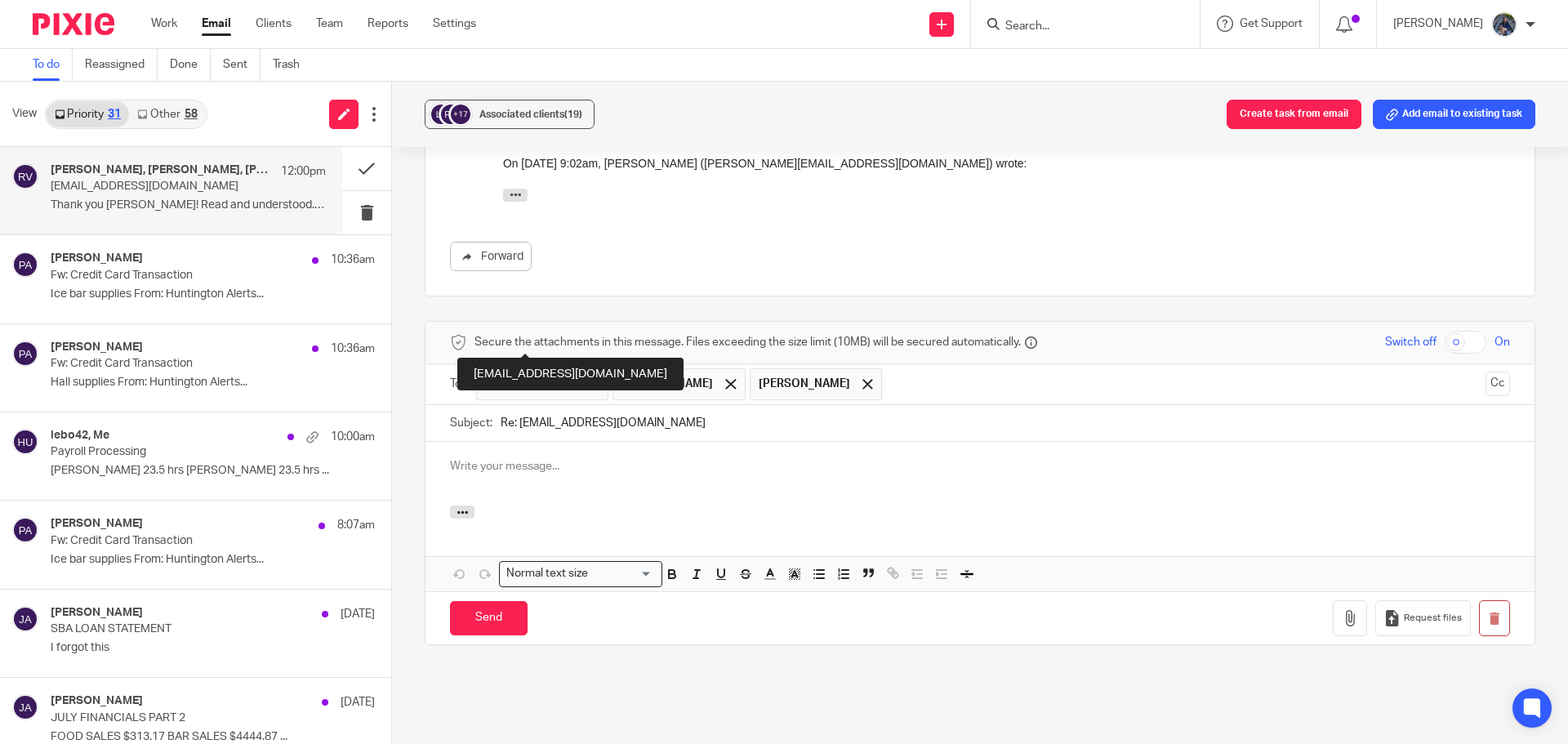
click at [588, 379] on span at bounding box center [593, 384] width 11 height 11
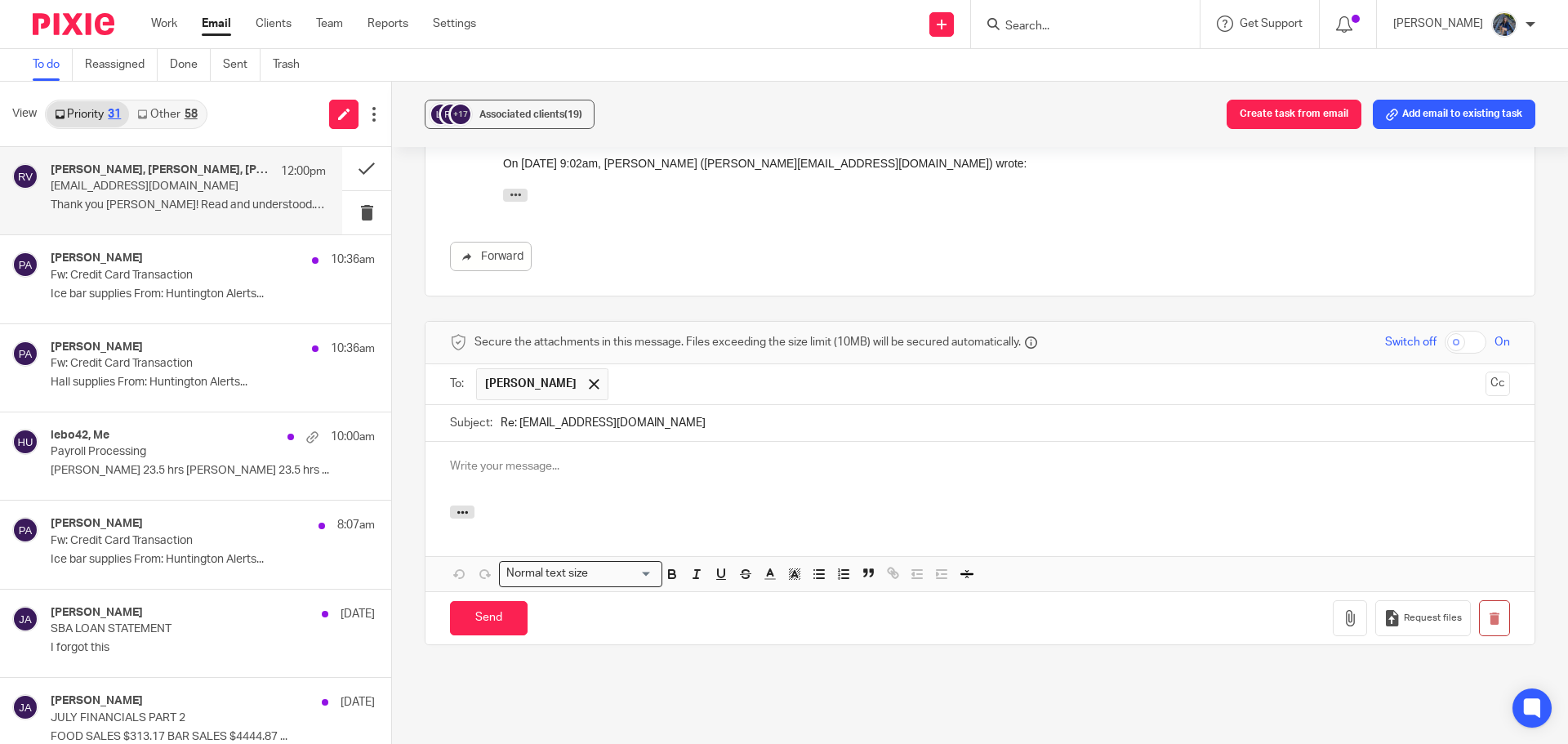
click at [485, 458] on p at bounding box center [980, 466] width 1060 height 16
click at [1071, 29] on input "Search" at bounding box center [1076, 27] width 147 height 15
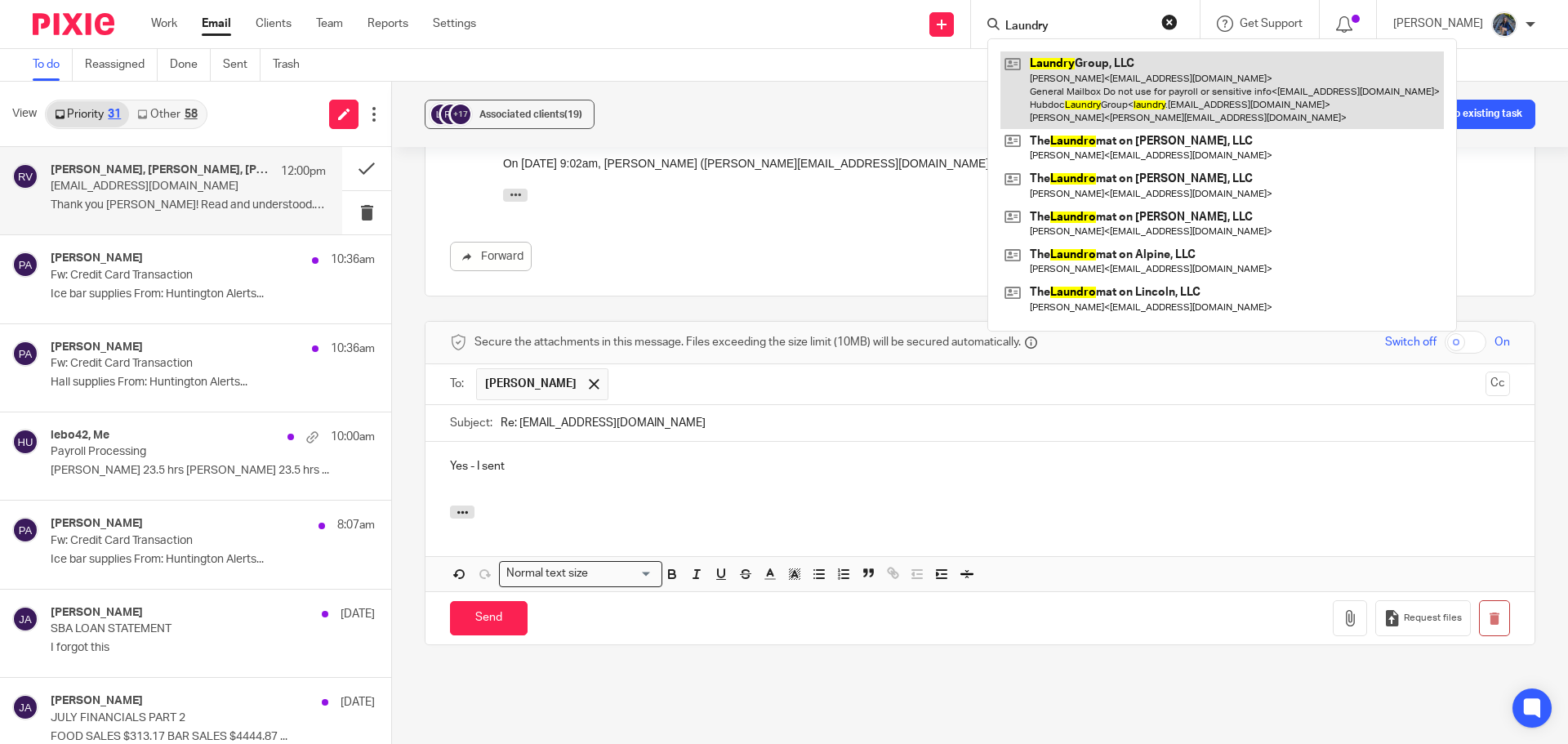
type input "Laundry"
click at [1110, 79] on link at bounding box center [1222, 91] width 444 height 78
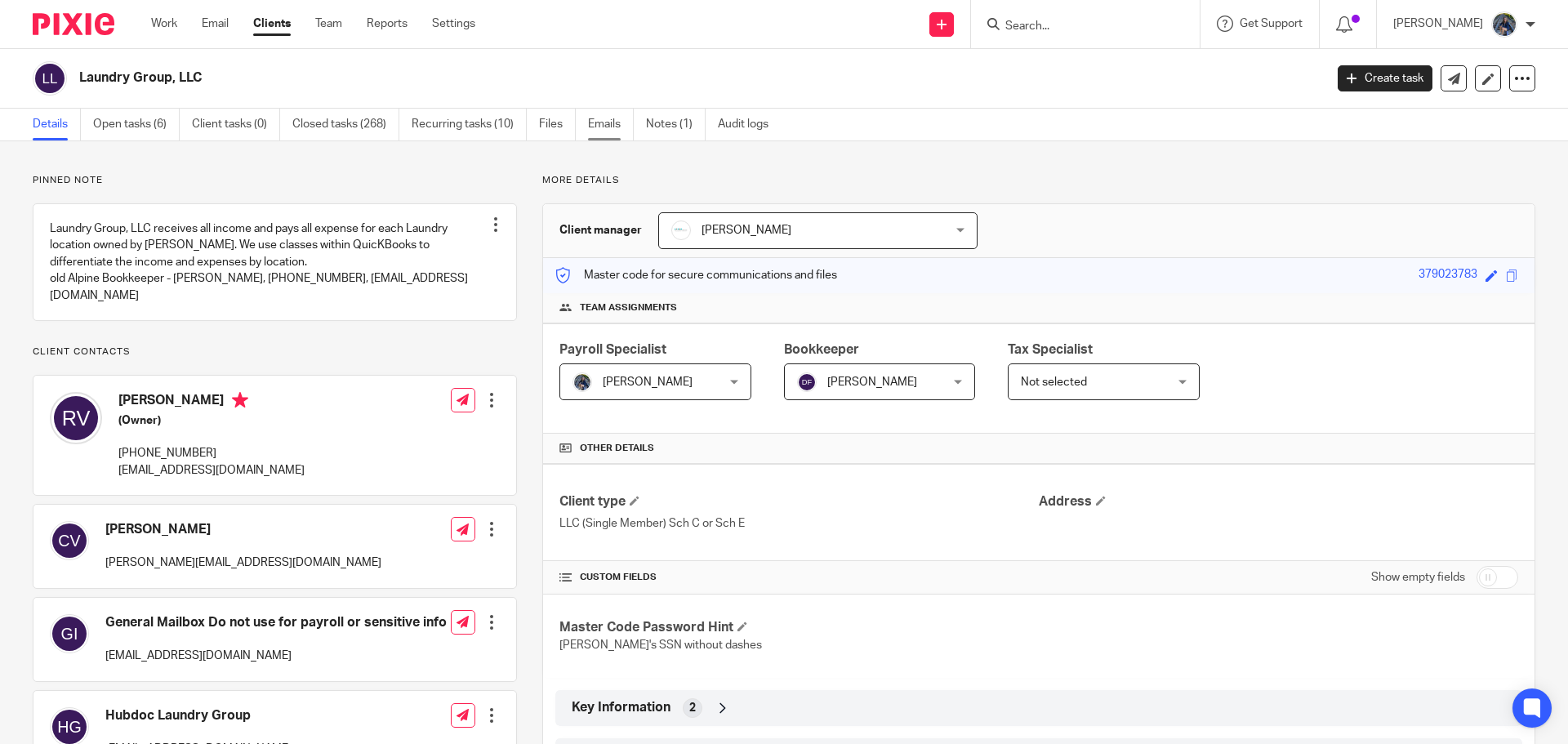
click at [592, 126] on link "Emails" at bounding box center [611, 125] width 46 height 32
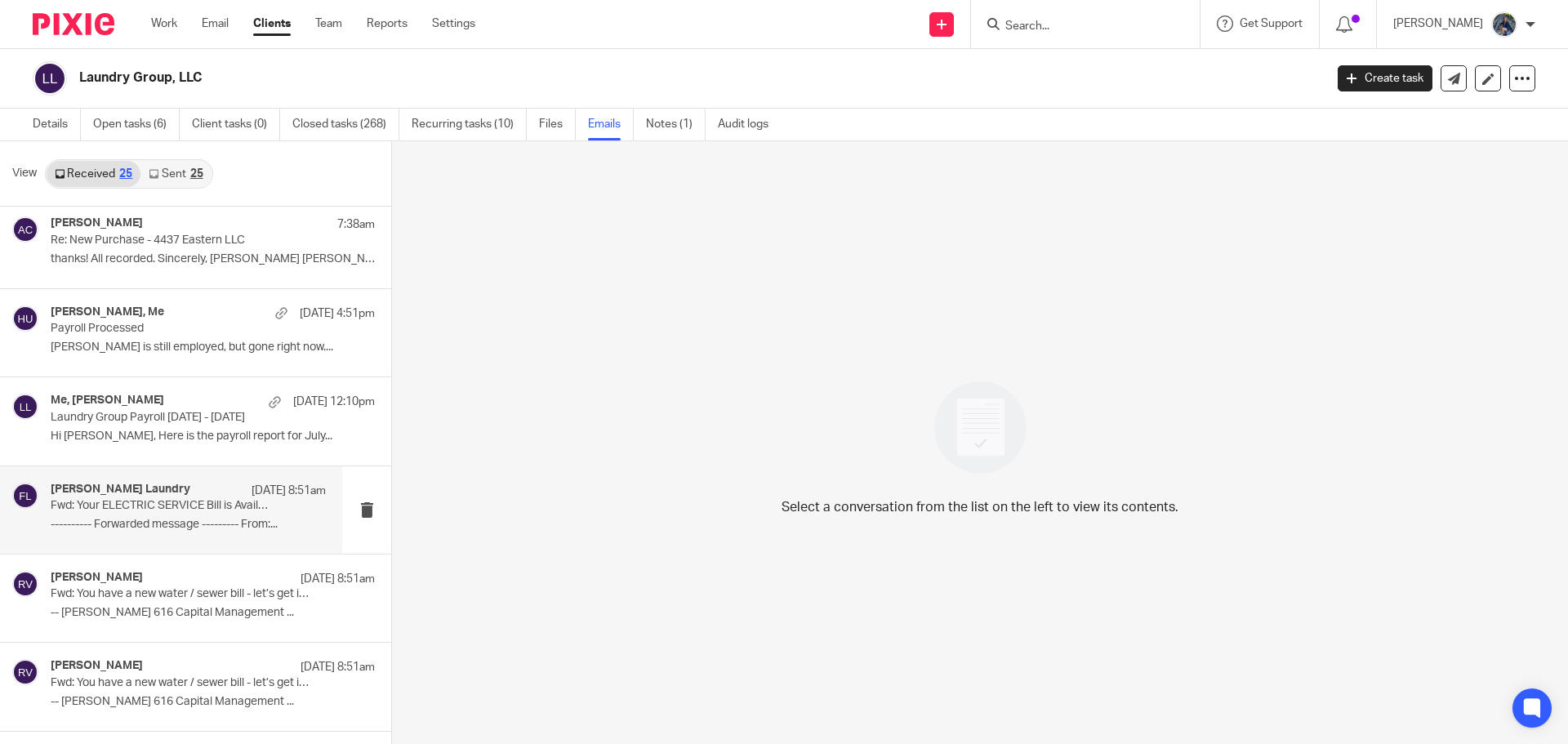
scroll to position [327, 0]
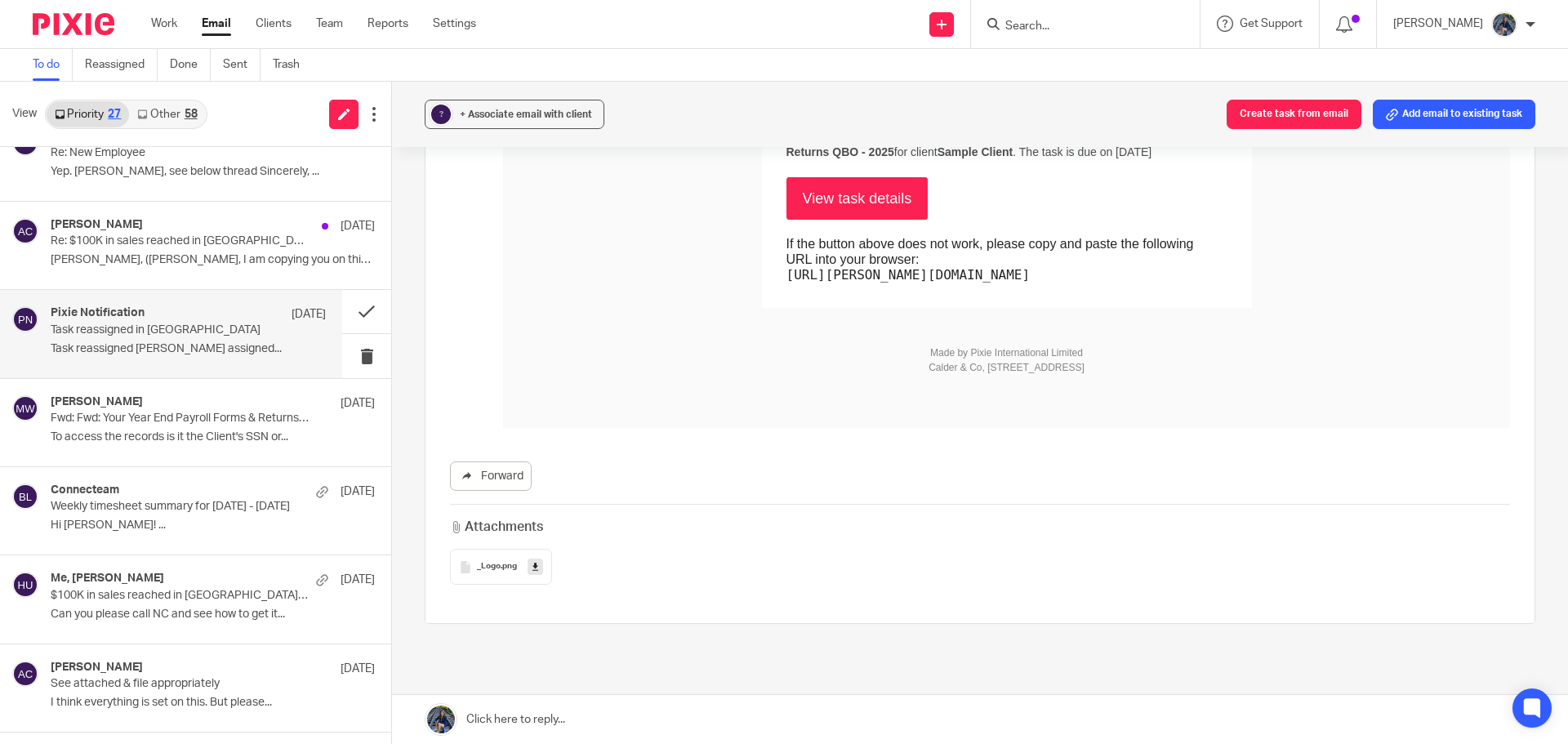
scroll to position [519, 0]
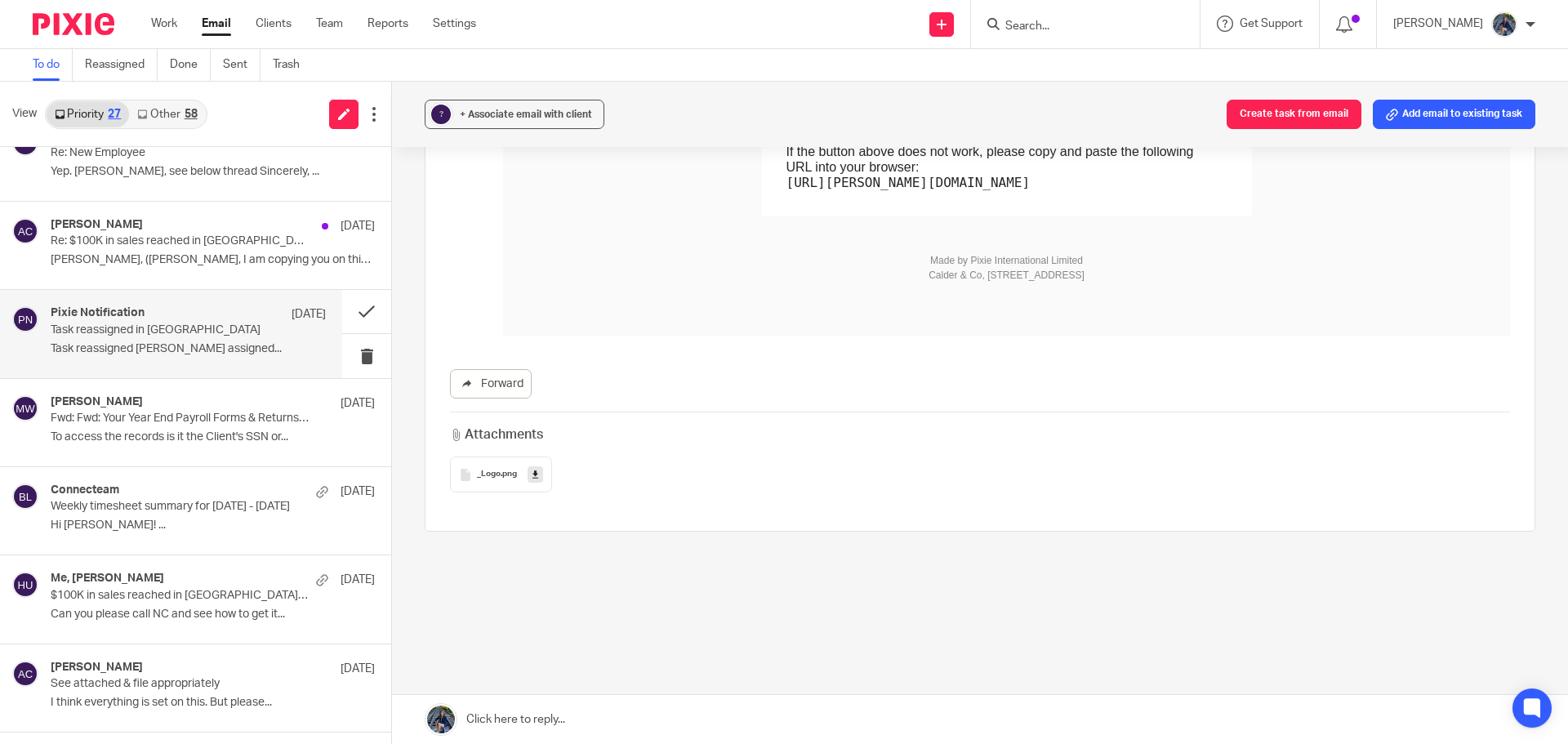
click at [509, 731] on link at bounding box center [980, 719] width 1176 height 49
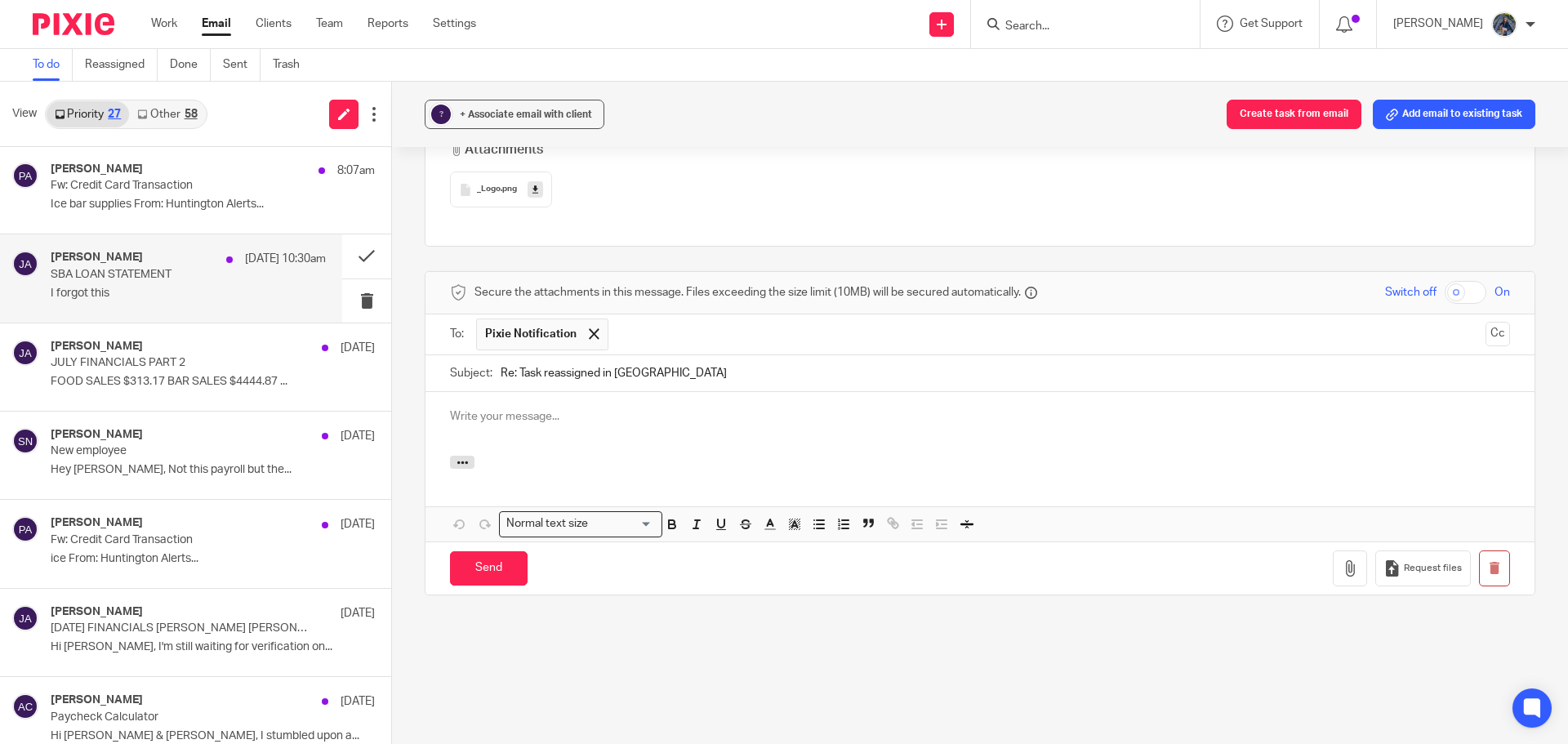
scroll to position [0, 0]
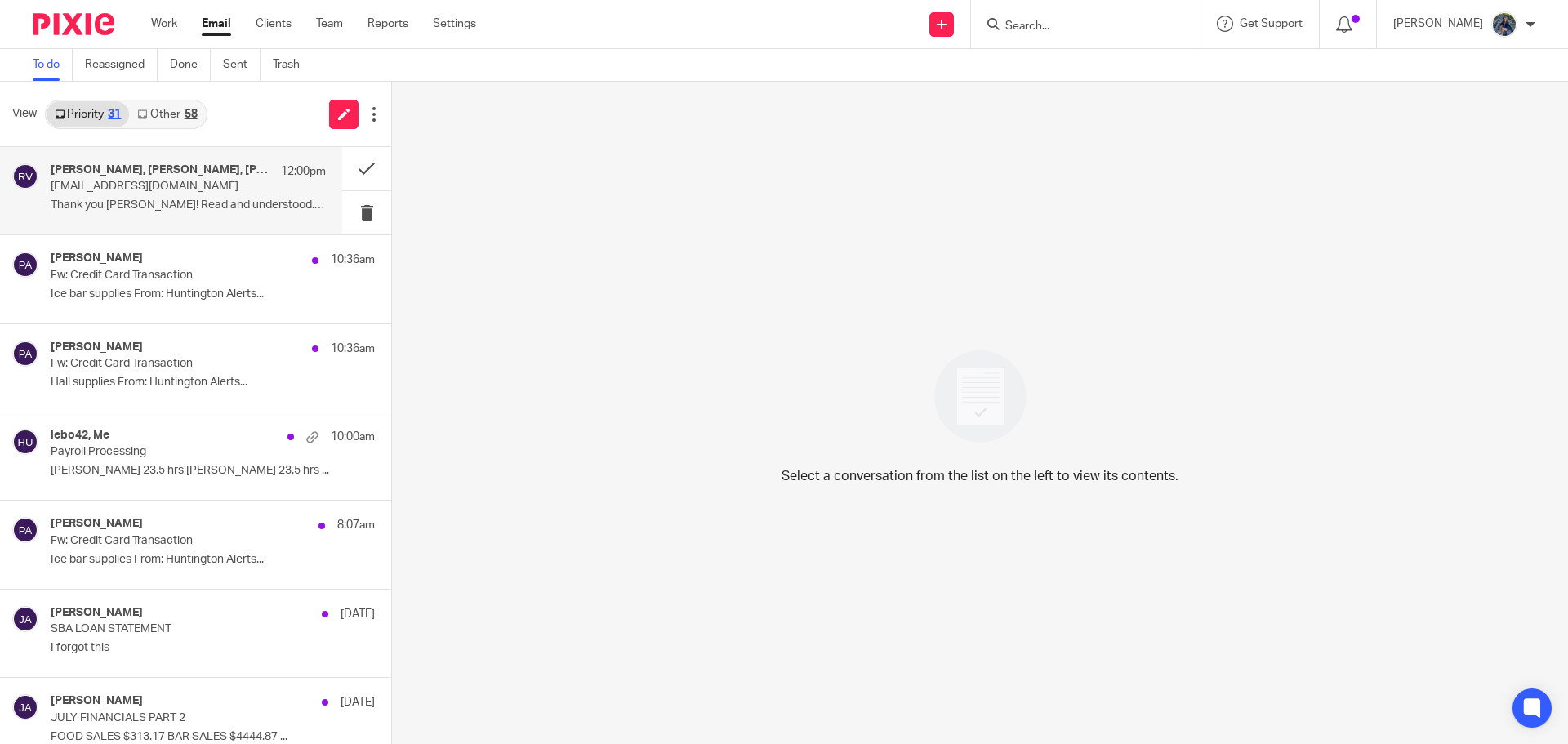
click at [157, 178] on div "[PERSON_NAME], [PERSON_NAME], [PERSON_NAME], Me 12:00pm" at bounding box center [189, 172] width 275 height 16
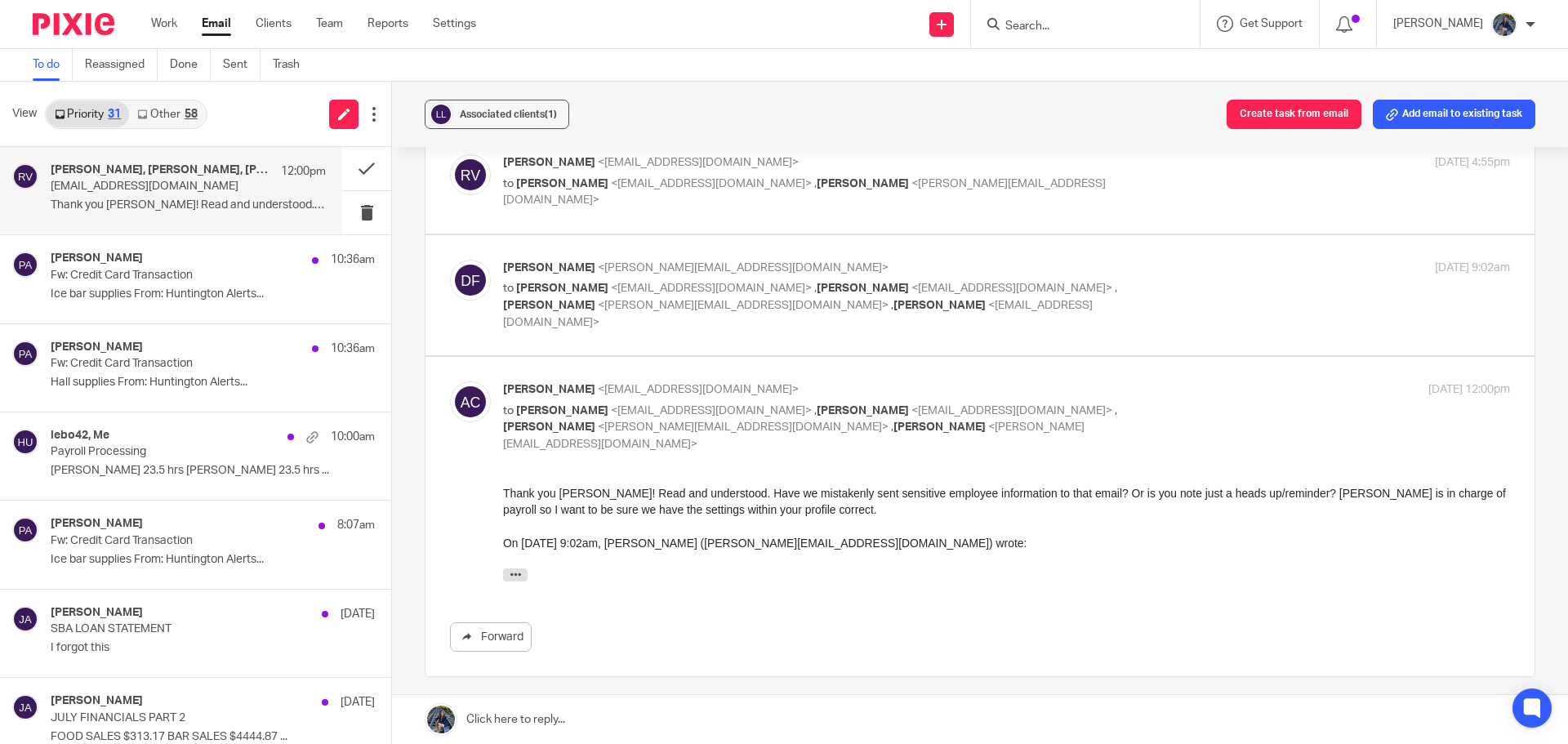
scroll to position [402, 0]
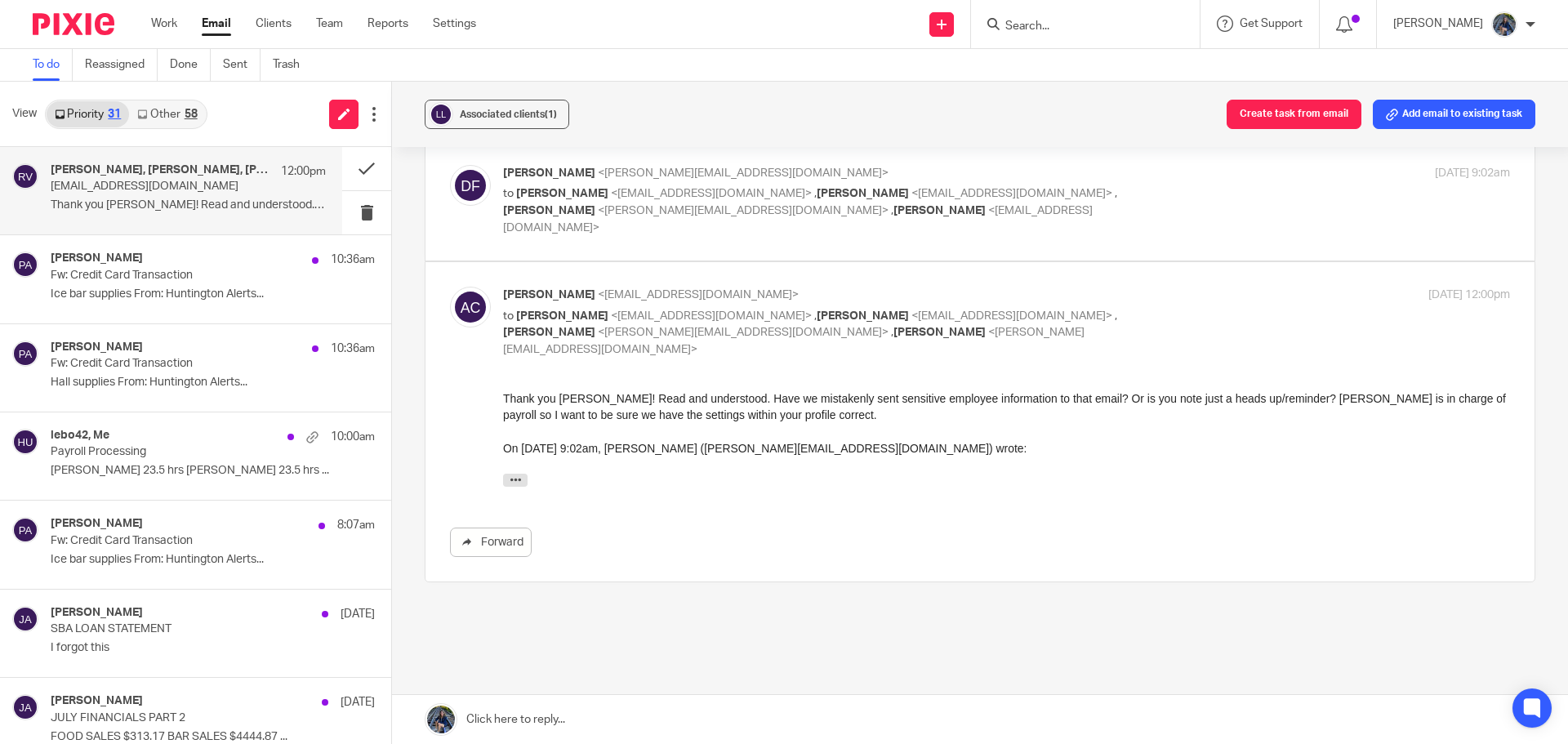
click at [510, 715] on link at bounding box center [980, 719] width 1176 height 49
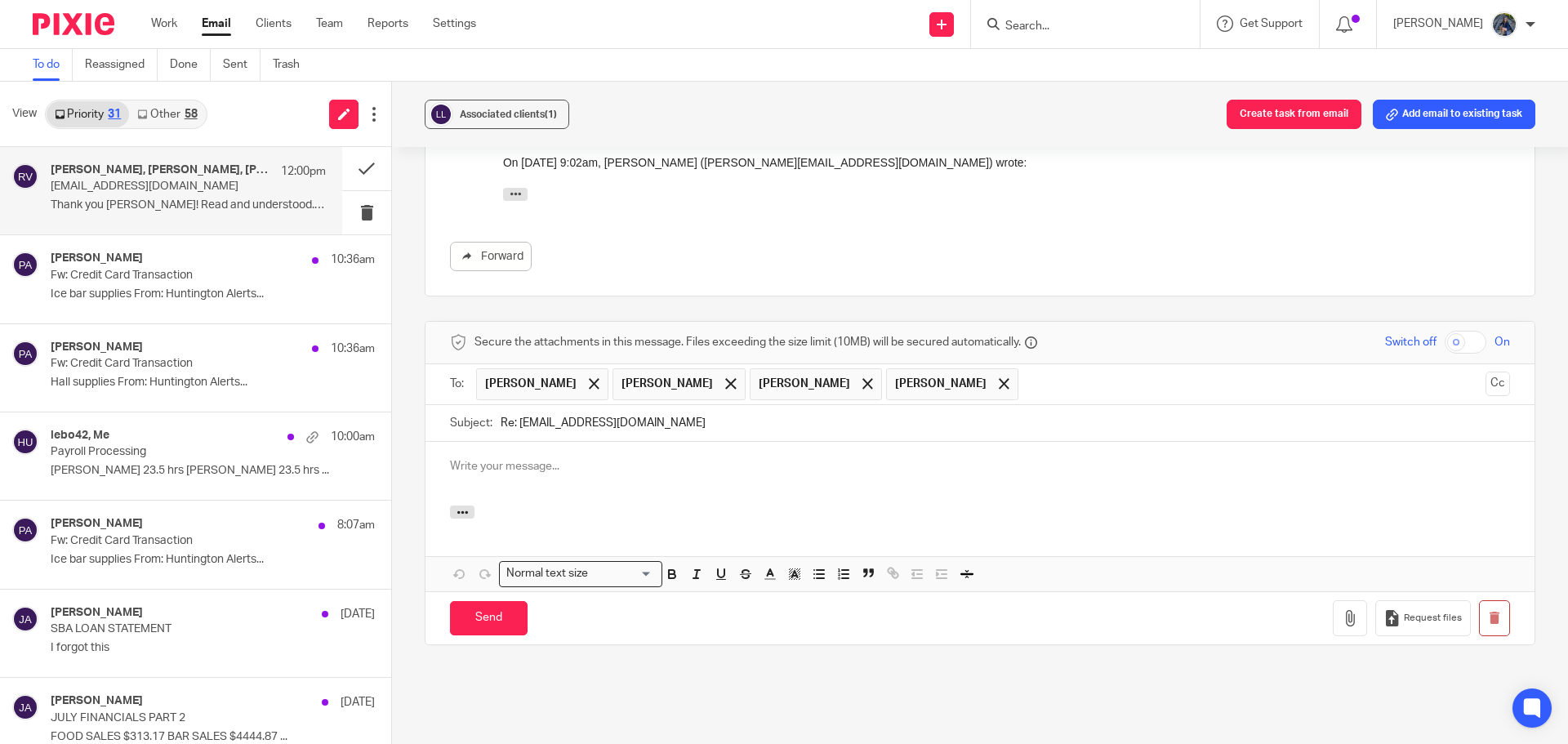
scroll to position [0, 0]
click at [588, 378] on span at bounding box center [593, 383] width 11 height 11
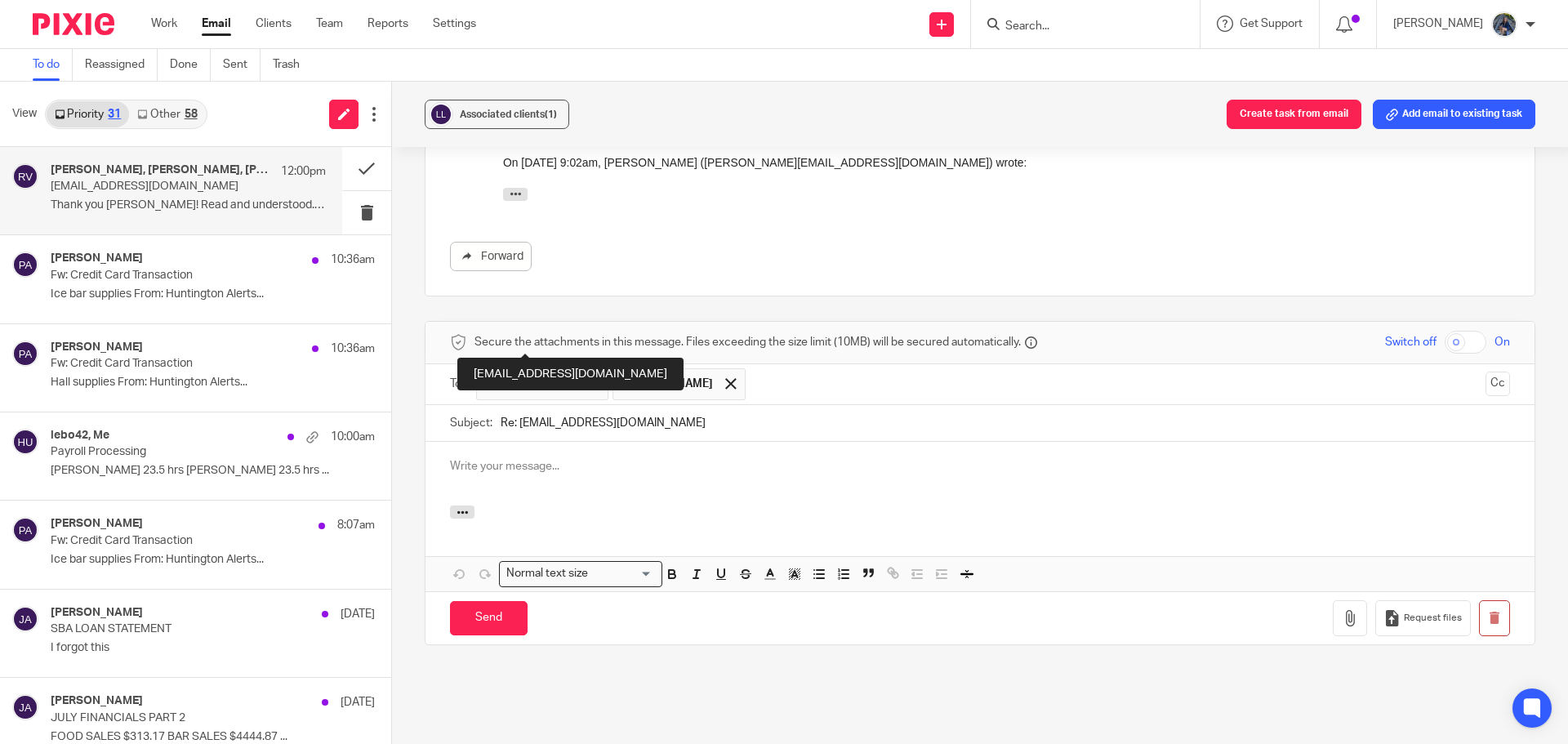
drag, startPoint x: 588, startPoint y: 333, endPoint x: 544, endPoint y: 355, distance: 49.2
click at [588, 378] on span at bounding box center [593, 383] width 11 height 11
click at [476, 458] on p at bounding box center [980, 466] width 1060 height 16
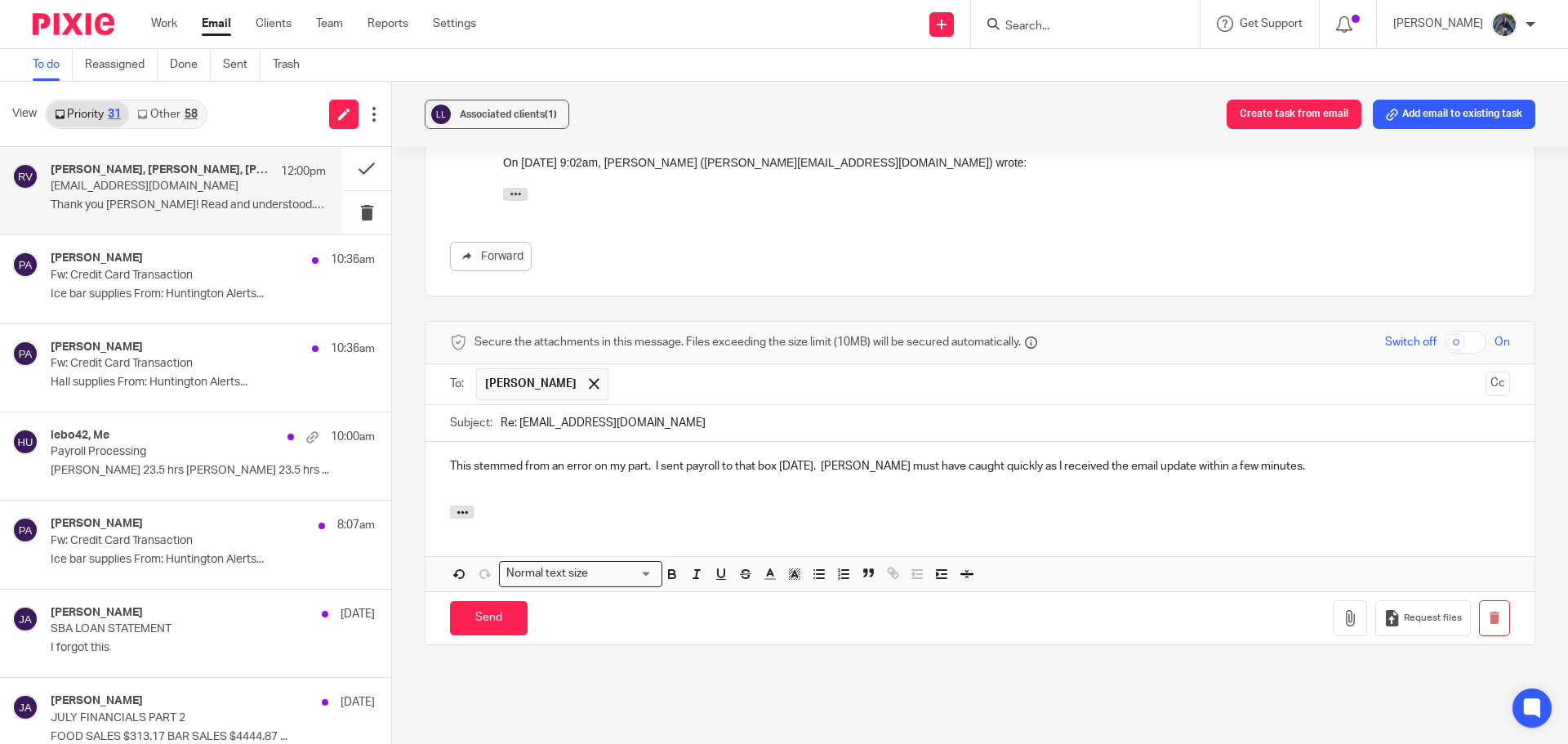
click at [1271, 458] on p "This stemmed from an error on my part. I sent payroll to that box yesterday. Ri…" at bounding box center [980, 466] width 1060 height 16
click at [489, 601] on input "Send" at bounding box center [489, 618] width 78 height 35
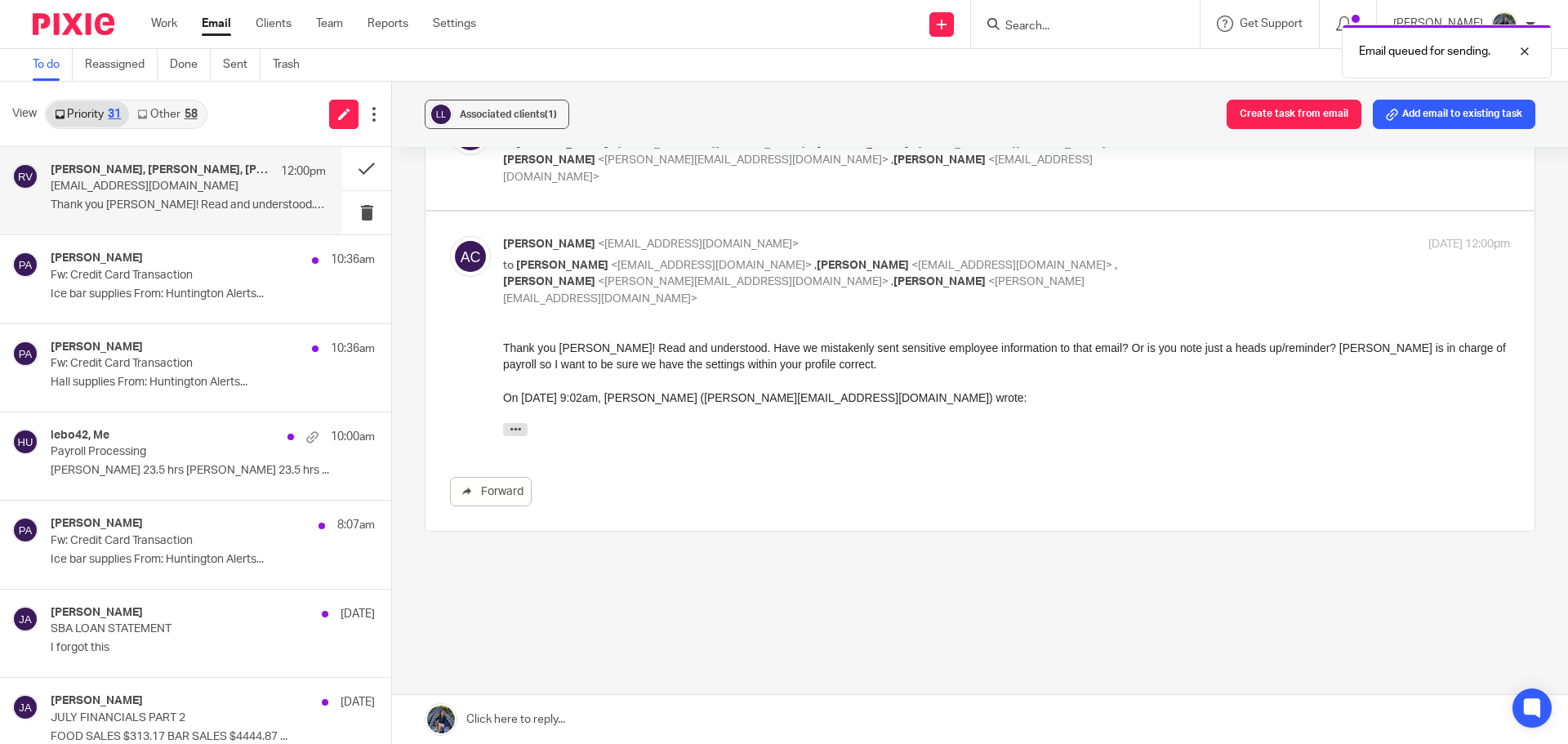
scroll to position [402, 0]
